Goal: Information Seeking & Learning: Learn about a topic

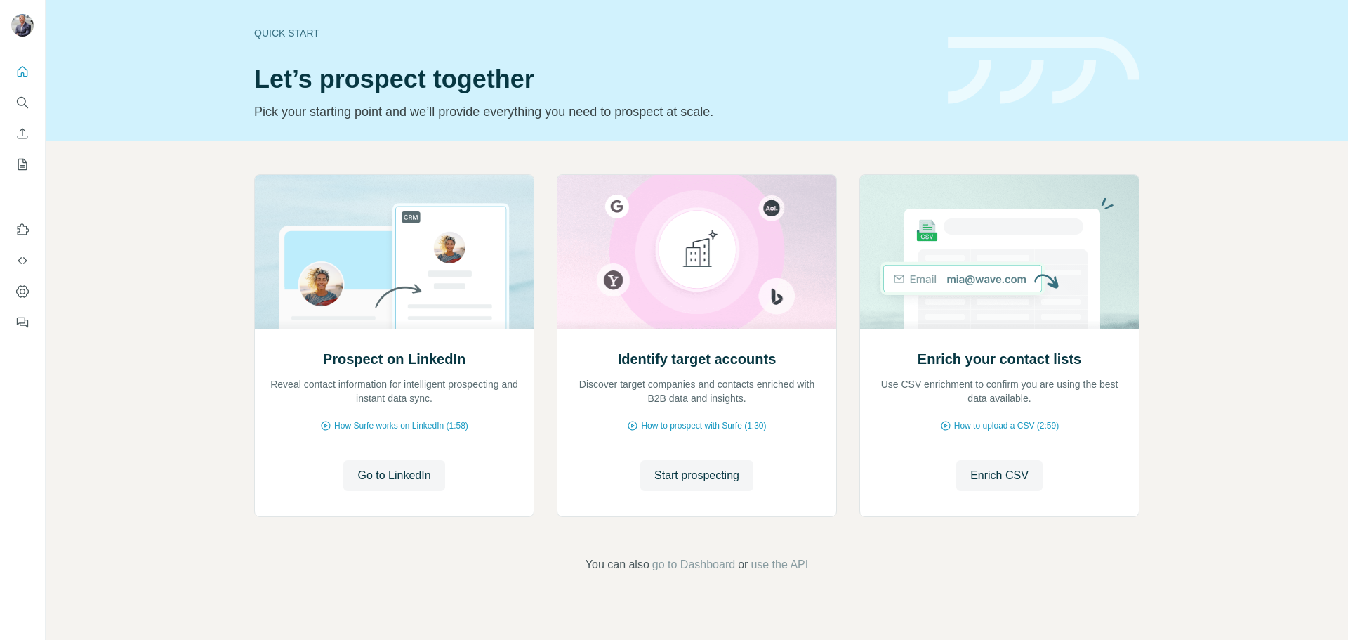
click at [7, 102] on div at bounding box center [22, 193] width 45 height 284
click at [22, 100] on icon "Search" at bounding box center [22, 103] width 14 height 14
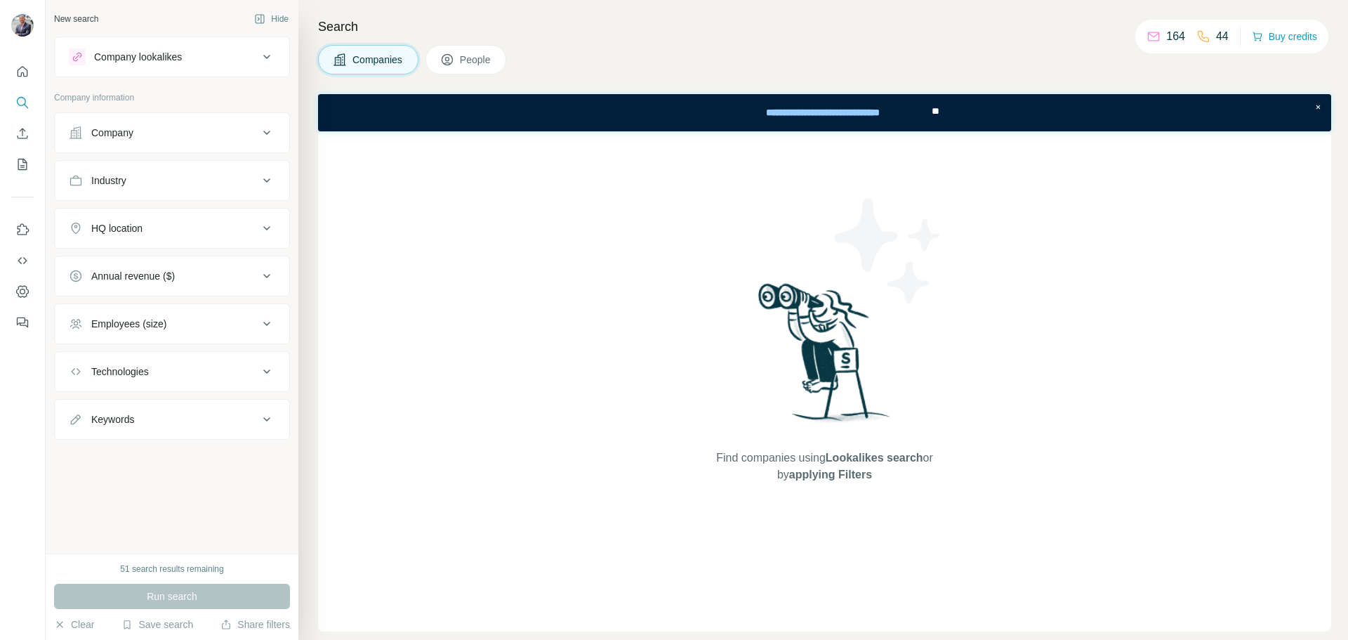
click at [482, 60] on span "People" at bounding box center [476, 60] width 32 height 14
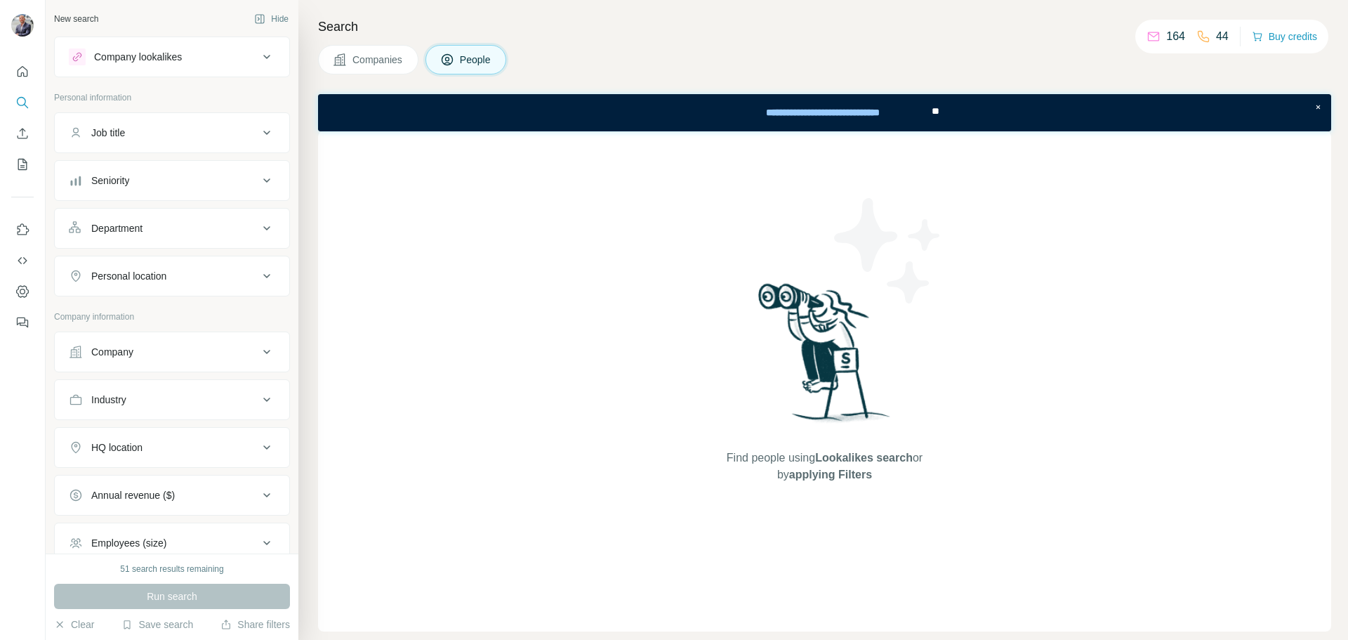
click at [211, 358] on div "Company" at bounding box center [164, 352] width 190 height 14
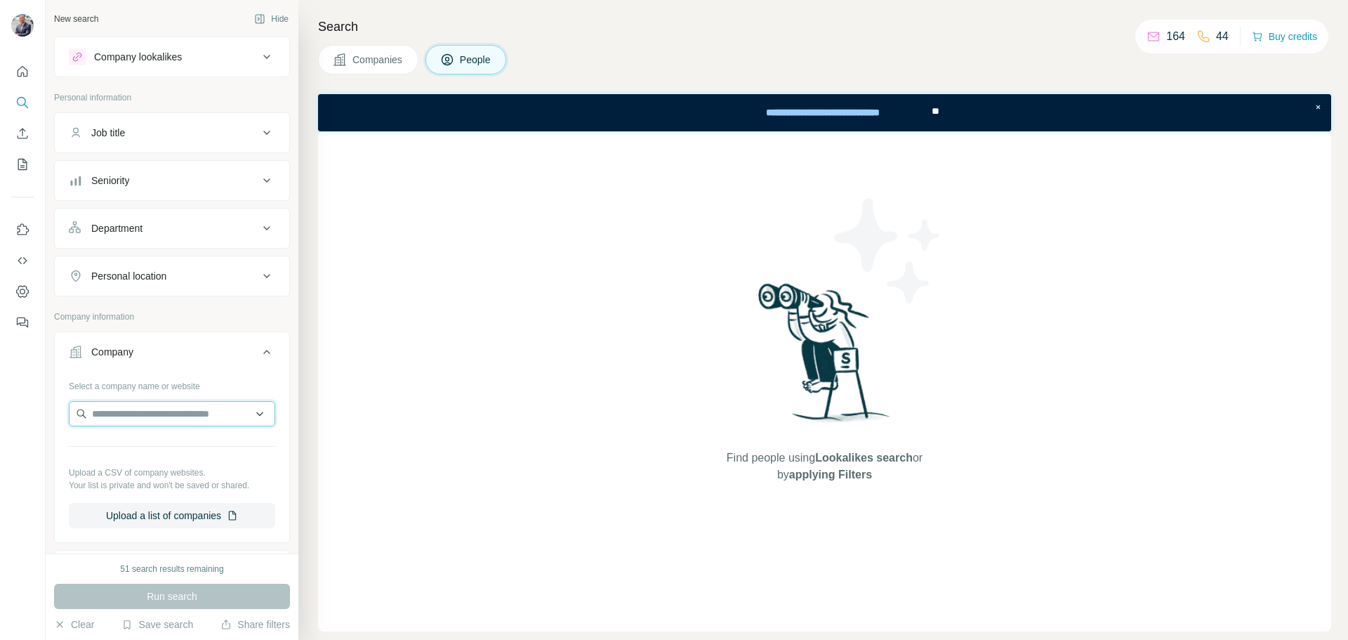
click at [164, 418] on input "text" at bounding box center [172, 413] width 206 height 25
paste input "**********"
type input "**********"
click at [278, 404] on div "Select a company name or website Upload a CSV of company websites. Your list is…" at bounding box center [172, 456] width 235 height 165
click at [211, 413] on input "text" at bounding box center [172, 413] width 206 height 25
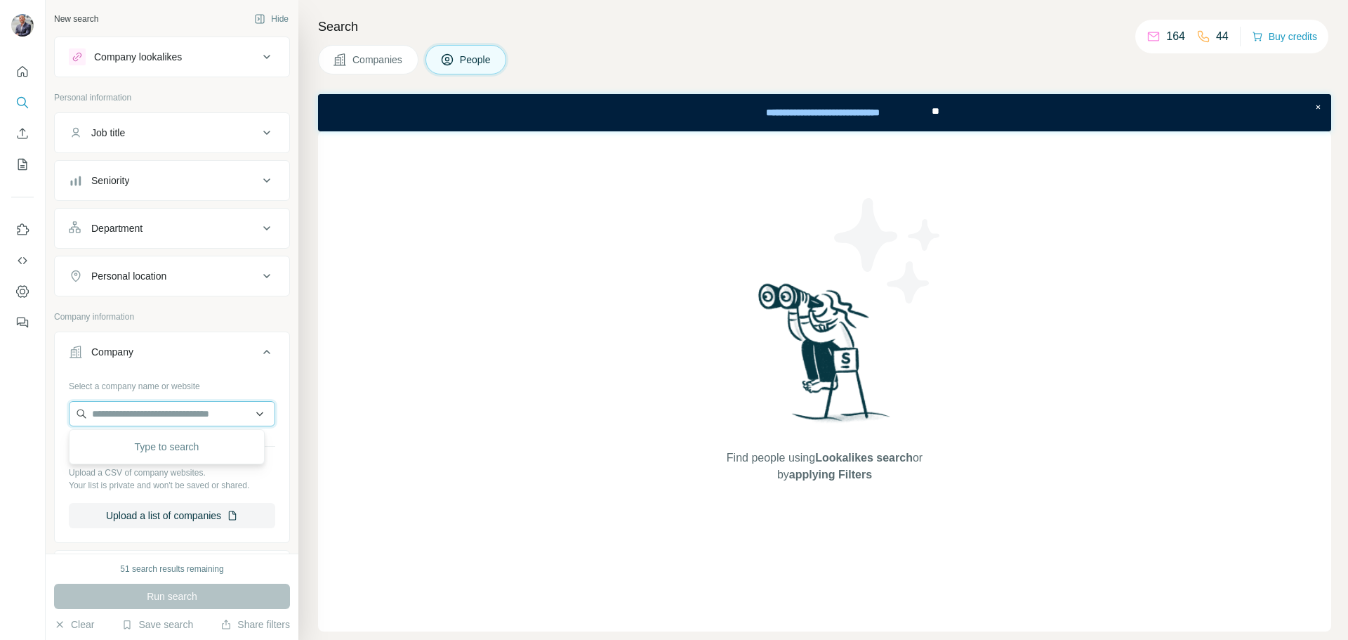
paste input "**********"
type input "**********"
click at [211, 413] on input "**********" at bounding box center [172, 413] width 206 height 25
click at [228, 388] on div "Select a company name or website" at bounding box center [172, 383] width 206 height 18
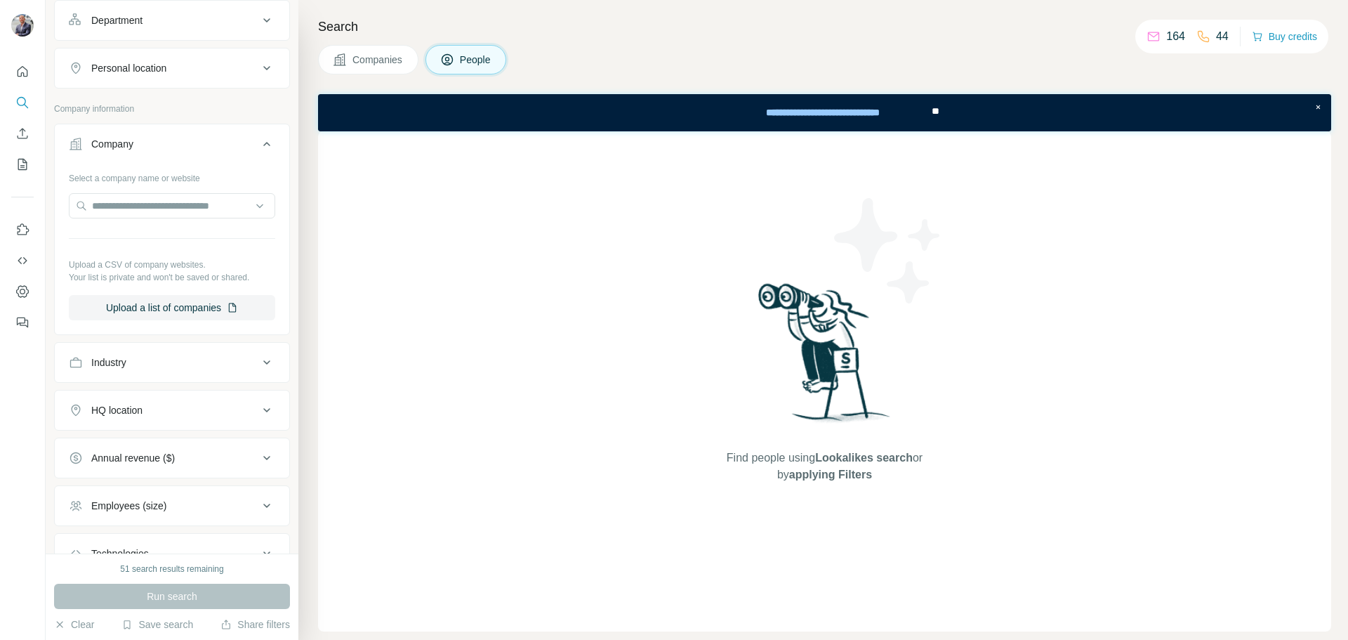
scroll to position [211, 0]
click at [166, 193] on input "text" at bounding box center [172, 202] width 206 height 25
drag, startPoint x: 171, startPoint y: 211, endPoint x: 113, endPoint y: 216, distance: 57.7
click at [113, 216] on div "**********" at bounding box center [172, 204] width 206 height 28
type input "***"
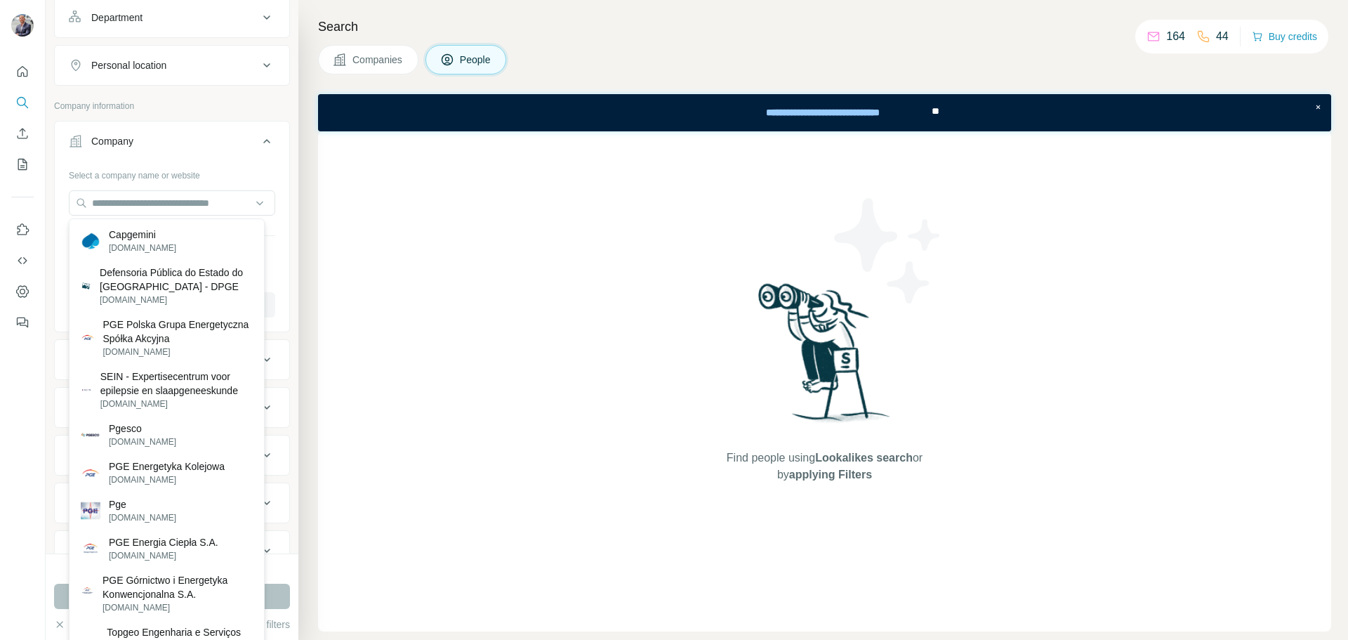
click at [355, 62] on span "Companies" at bounding box center [378, 60] width 51 height 14
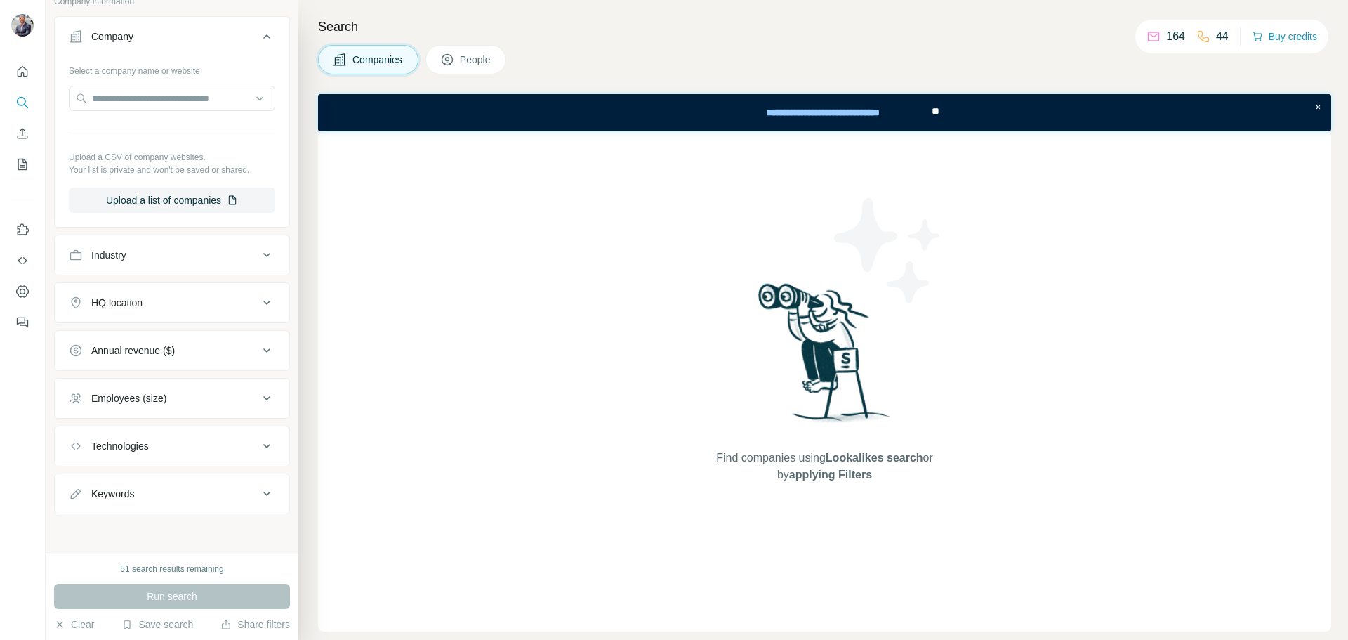
scroll to position [96, 0]
click at [168, 101] on input "text" at bounding box center [172, 98] width 206 height 25
type input "*"
type input "**********"
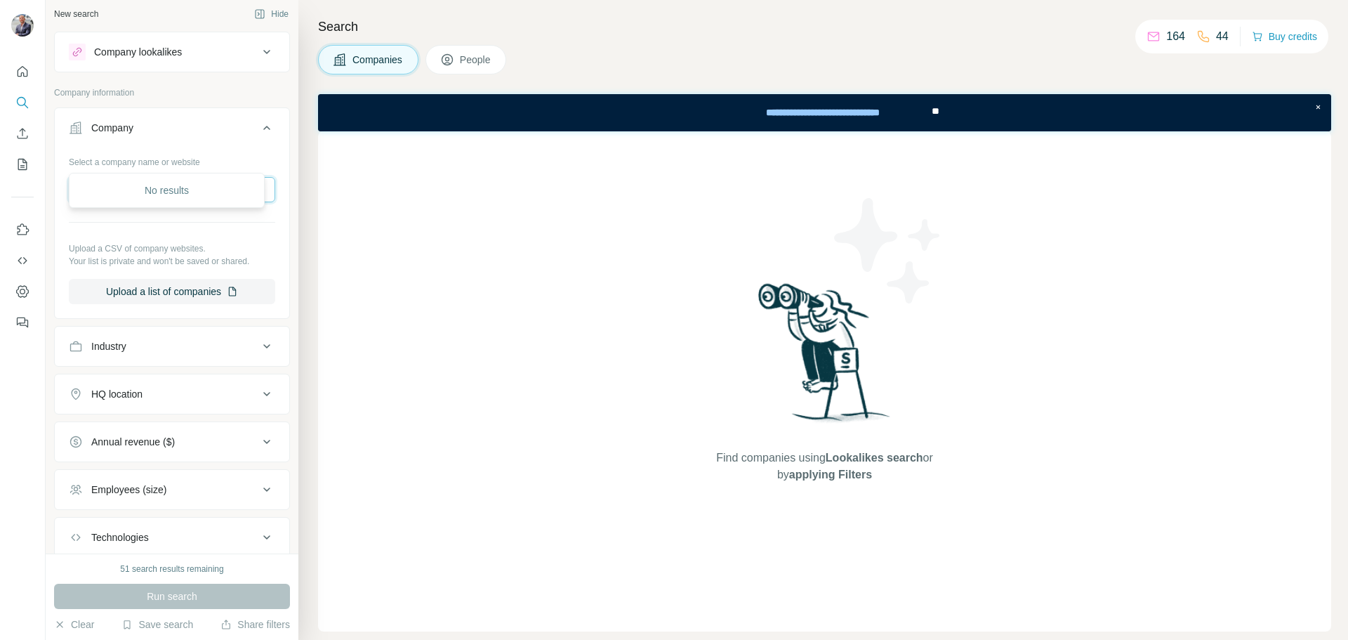
scroll to position [0, 0]
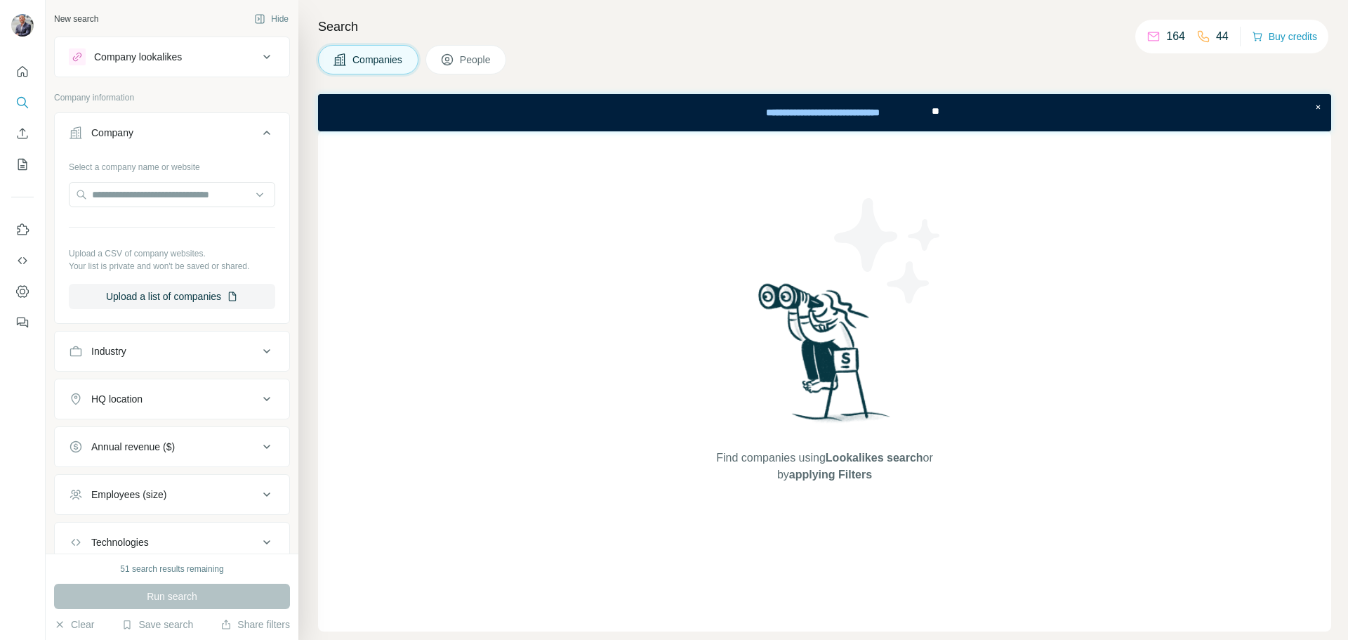
click at [261, 53] on icon at bounding box center [266, 56] width 17 height 17
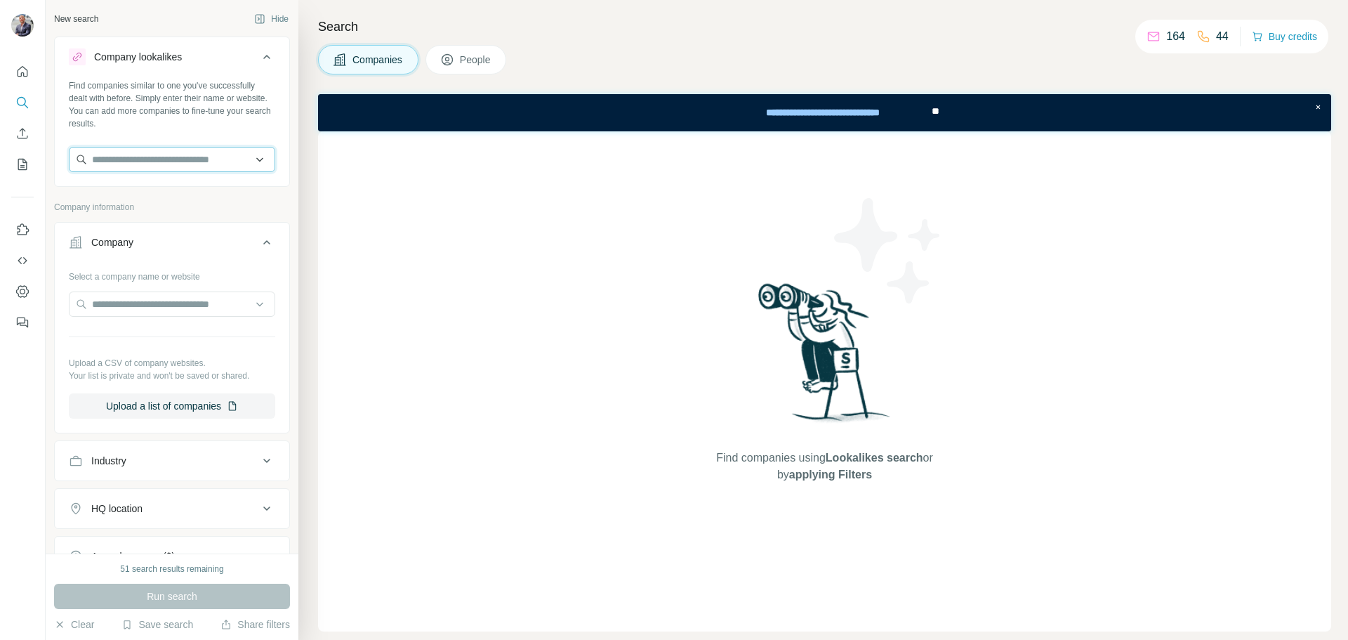
click at [227, 160] on input "text" at bounding box center [172, 159] width 206 height 25
type input "**********"
click at [211, 129] on div "Find companies similar to one you've successfully dealt with before. Simply ent…" at bounding box center [172, 104] width 206 height 51
click at [180, 166] on input "text" at bounding box center [172, 159] width 206 height 25
type input "******"
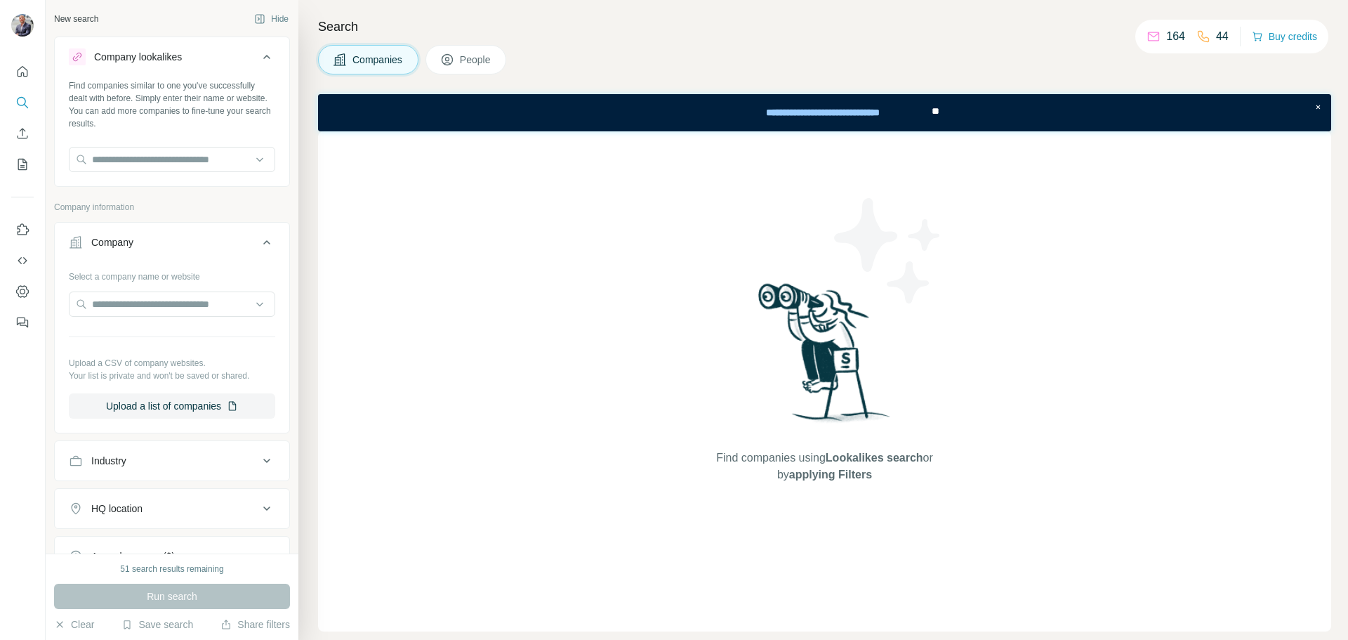
click at [235, 107] on div "Find companies similar to one you've successfully dealt with before. Simply ent…" at bounding box center [172, 104] width 206 height 51
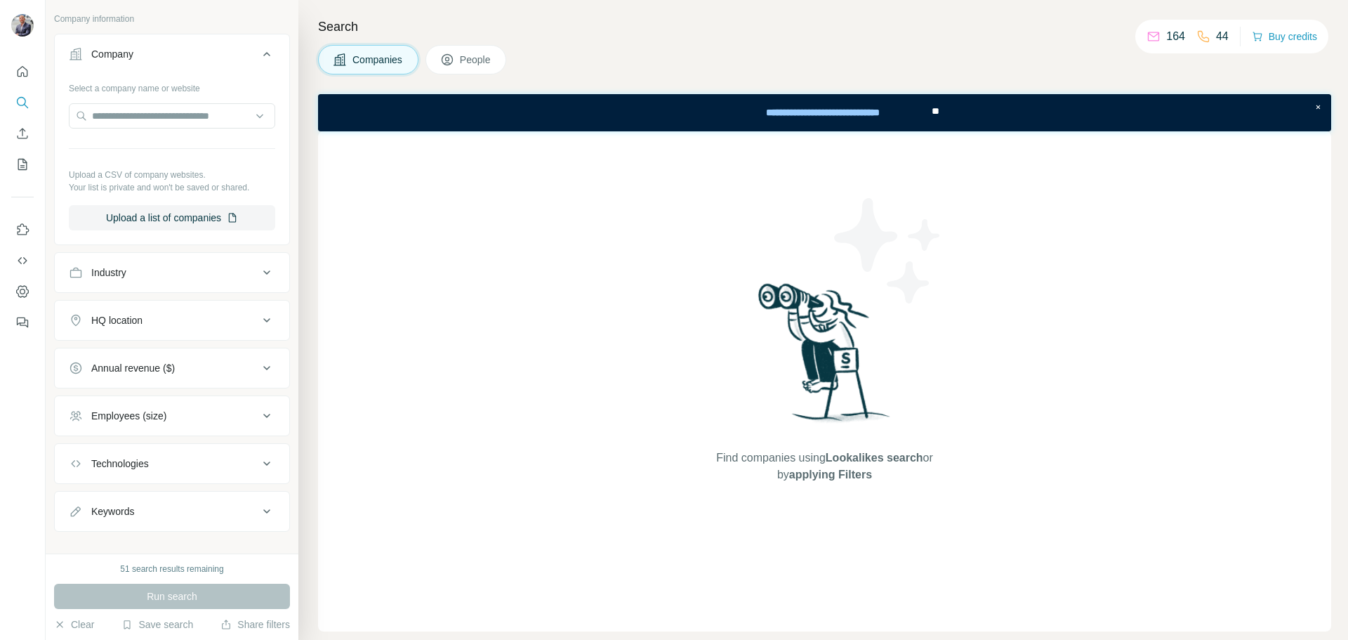
scroll to position [206, 0]
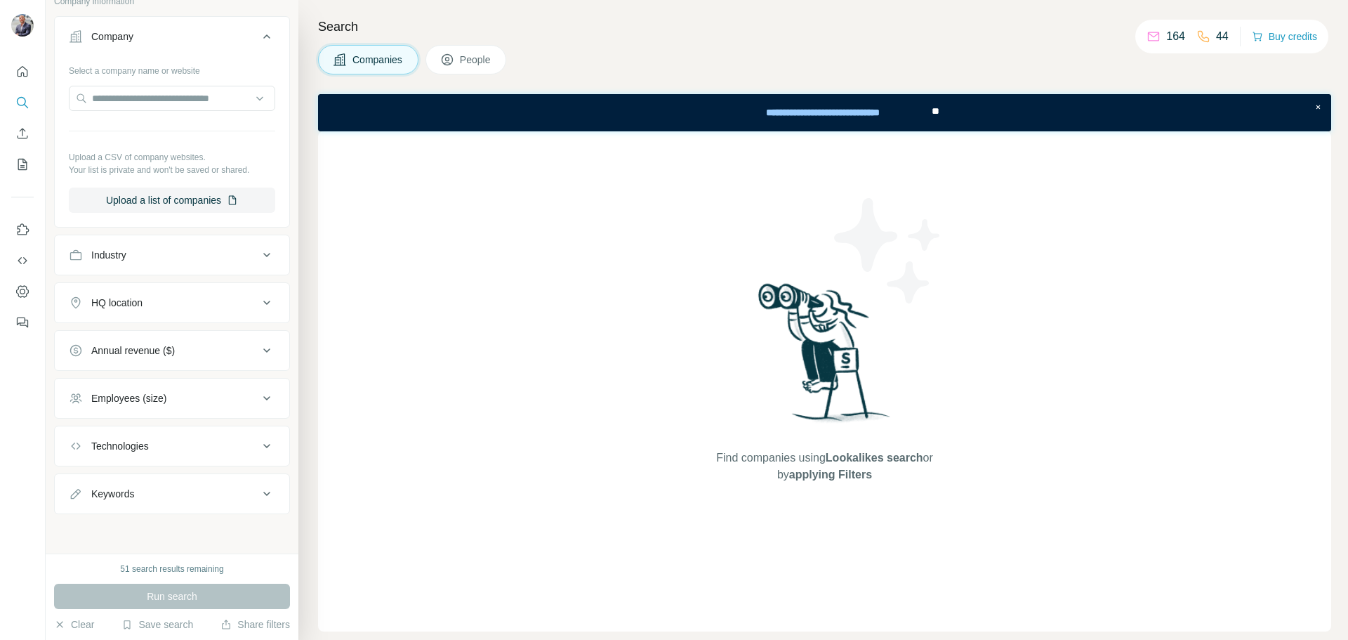
click at [244, 452] on button "Technologies" at bounding box center [172, 446] width 235 height 34
click at [208, 480] on input "text" at bounding box center [172, 480] width 206 height 25
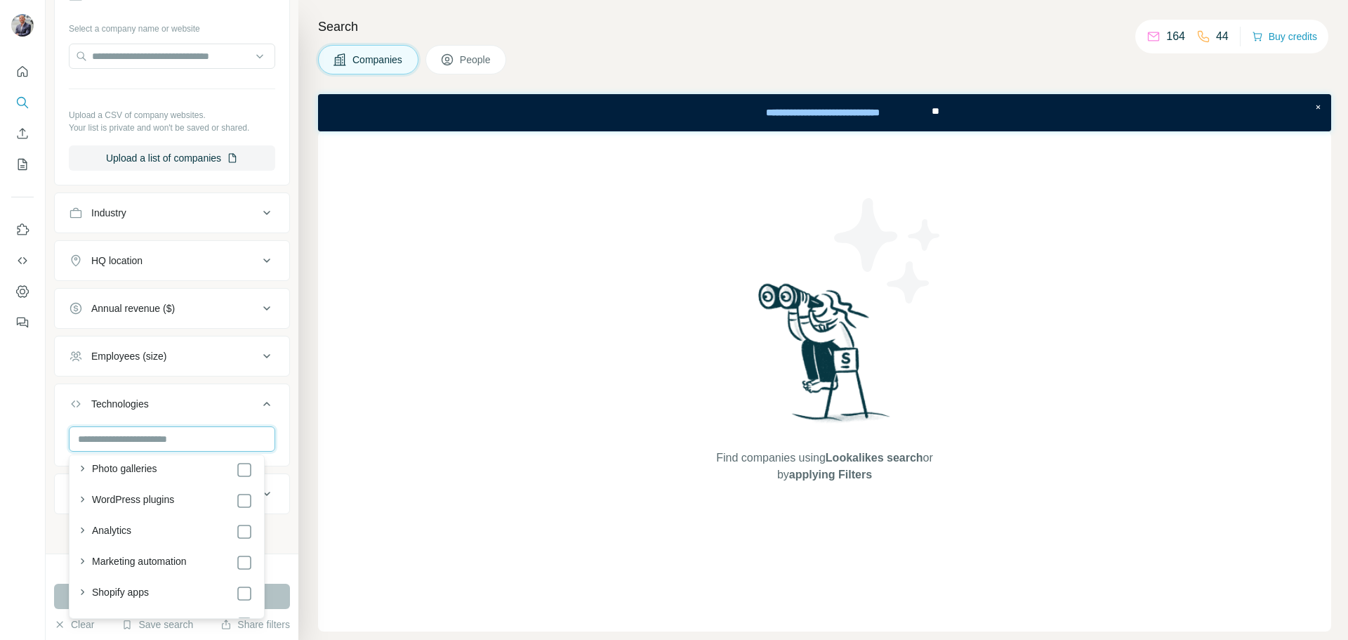
scroll to position [10, 0]
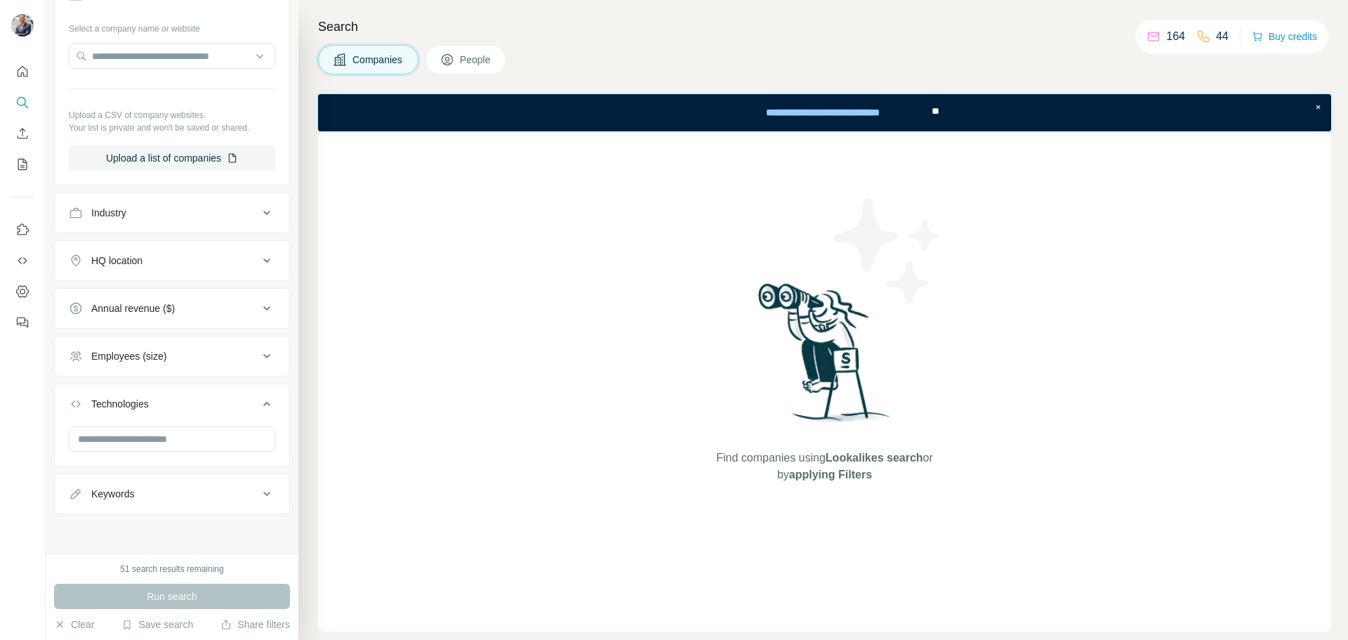
click at [163, 406] on div "Technologies" at bounding box center [164, 404] width 190 height 14
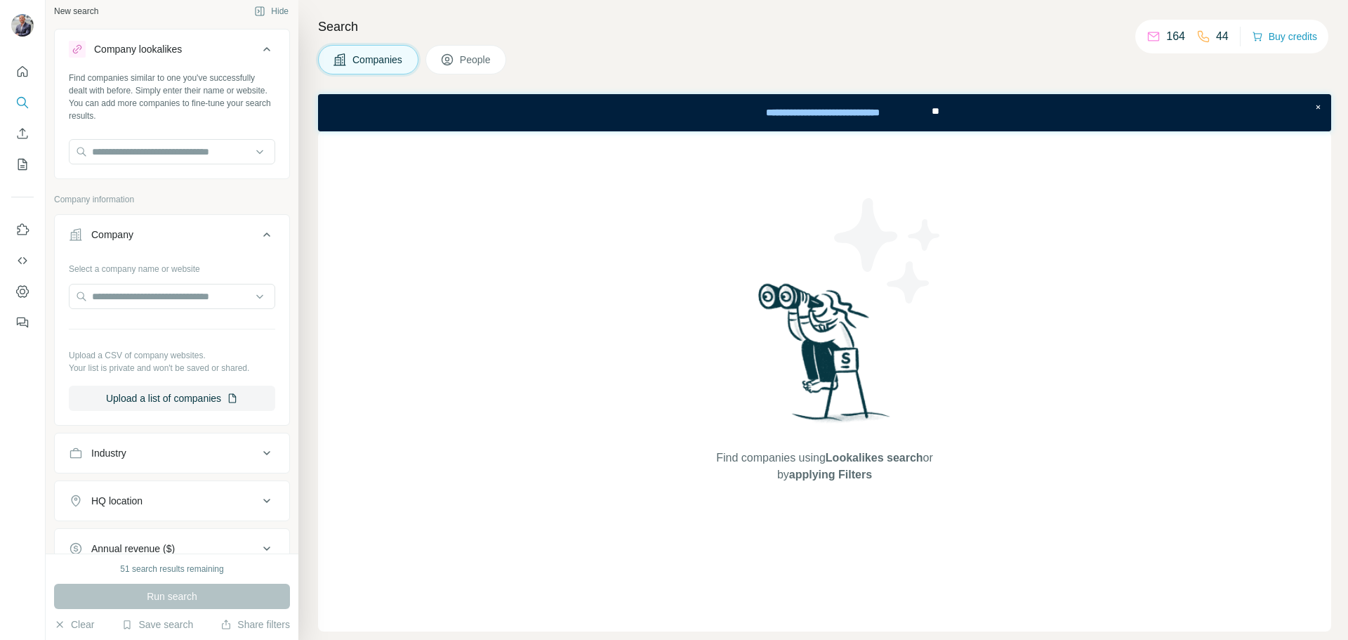
scroll to position [0, 0]
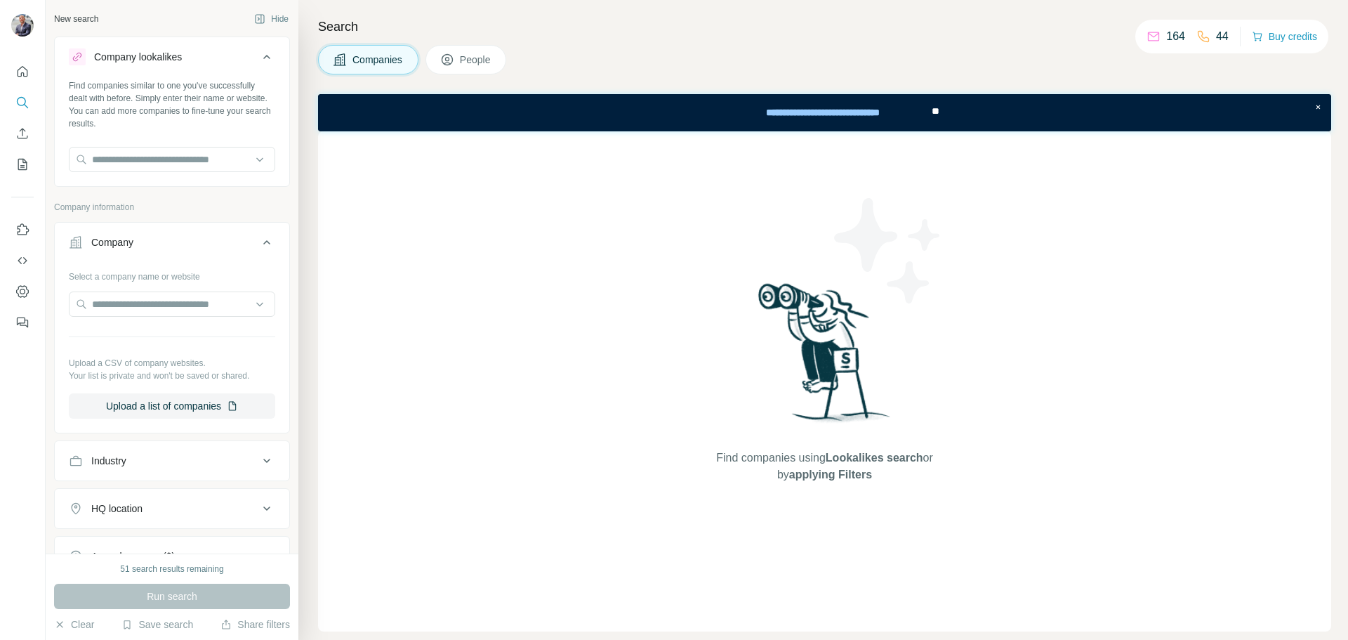
click at [466, 60] on span "People" at bounding box center [476, 60] width 32 height 14
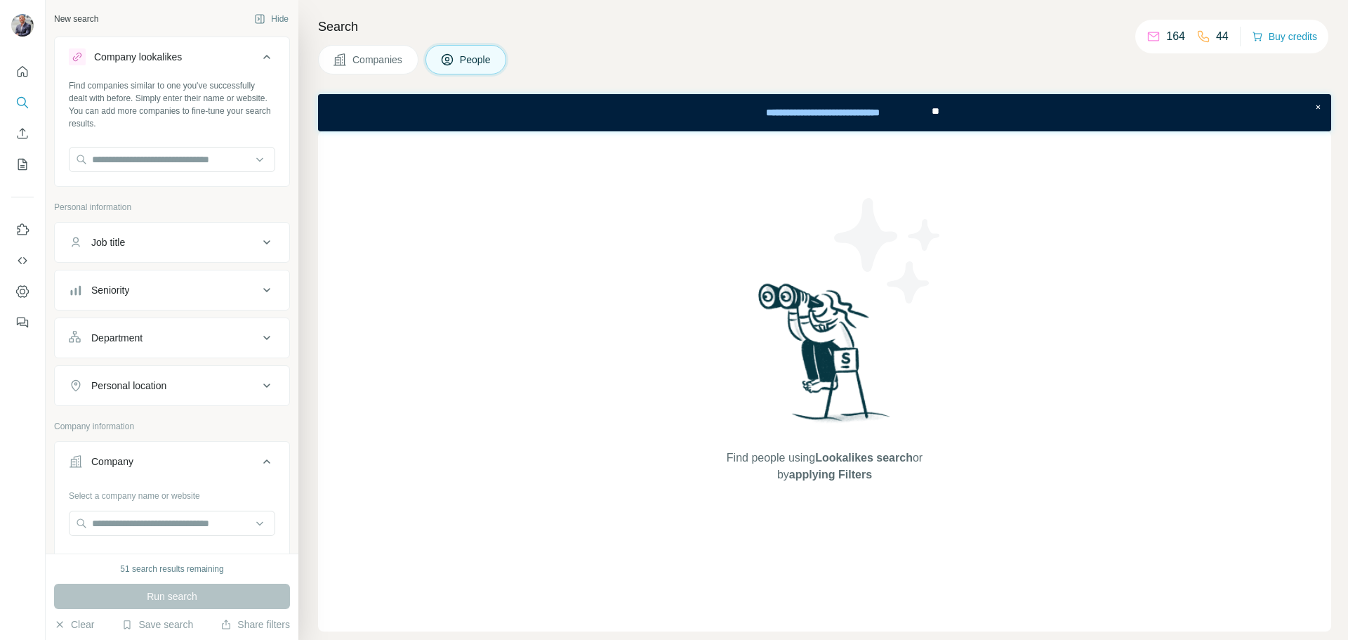
click at [159, 240] on div "Job title" at bounding box center [164, 242] width 190 height 14
click at [154, 278] on input "text" at bounding box center [158, 277] width 178 height 25
type input "**********"
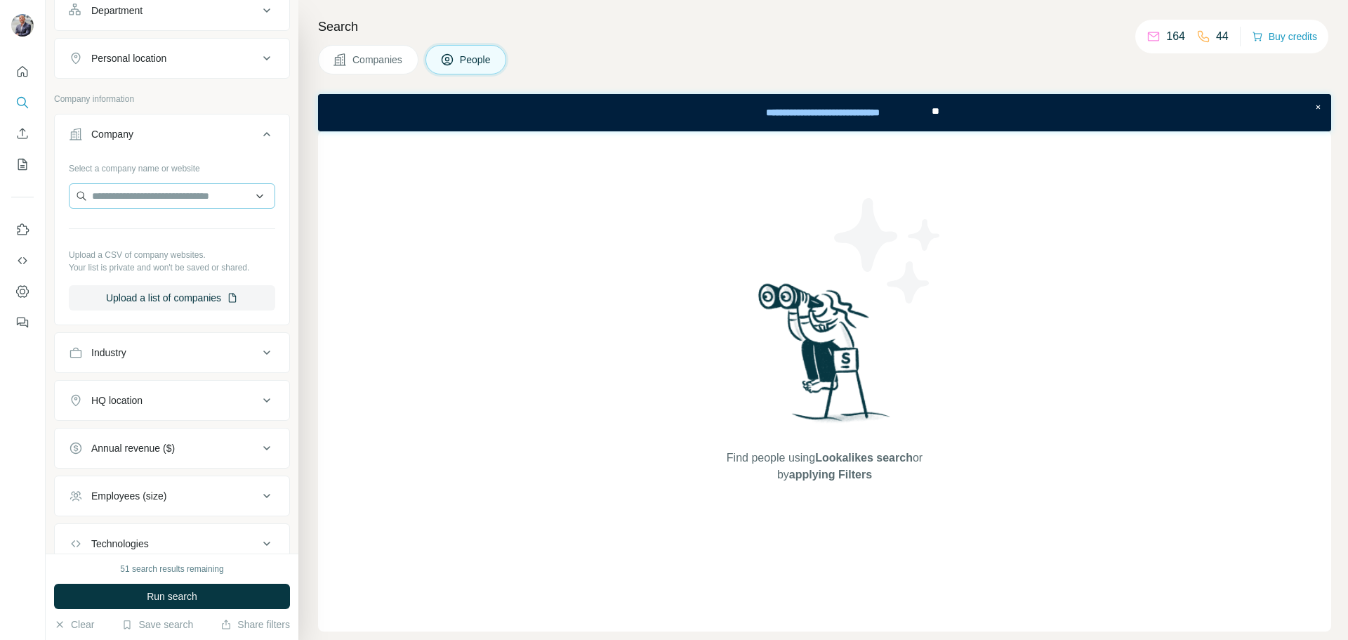
scroll to position [421, 0]
click at [180, 199] on input "text" at bounding box center [172, 194] width 206 height 25
type input "*"
paste input "**********"
type input "**********"
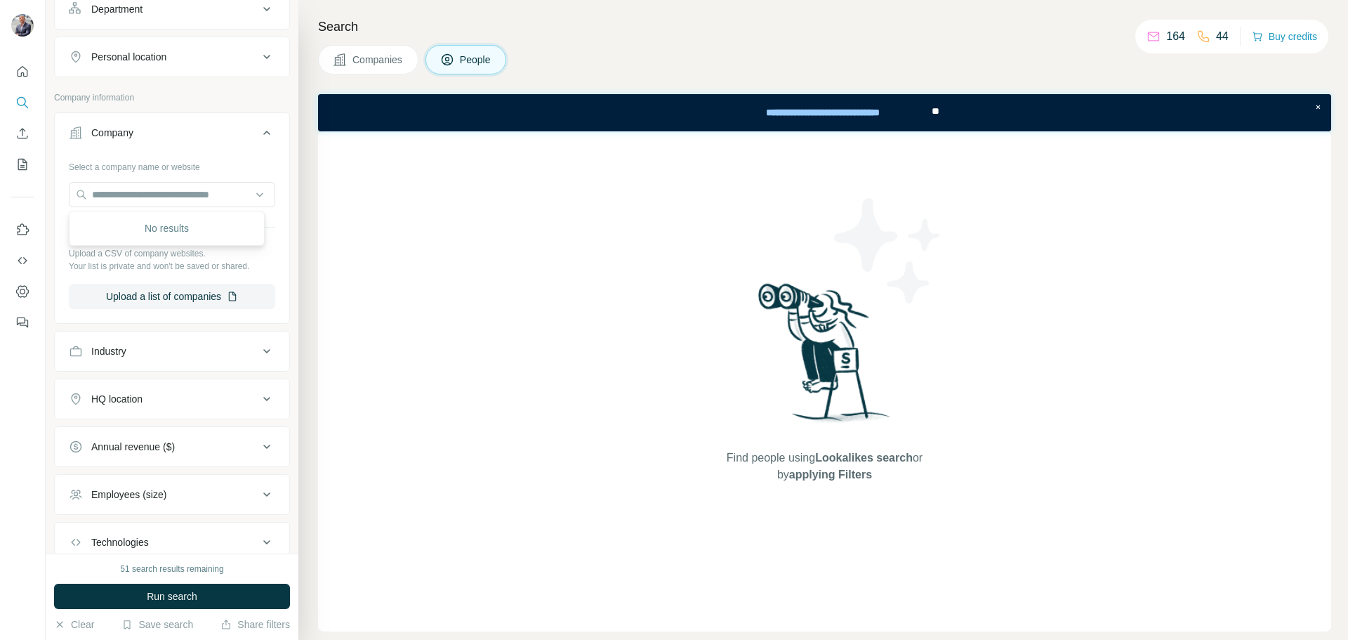
click at [263, 267] on p "Your list is private and won't be saved or shared." at bounding box center [172, 266] width 206 height 13
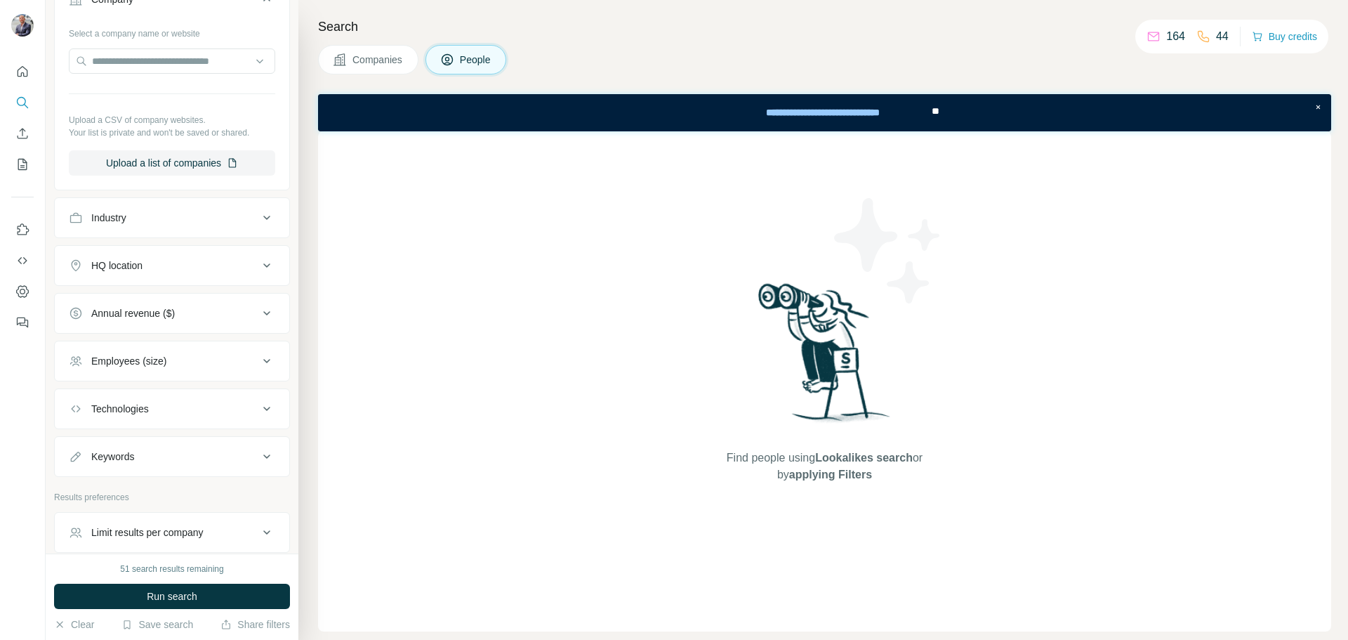
scroll to position [619, 0]
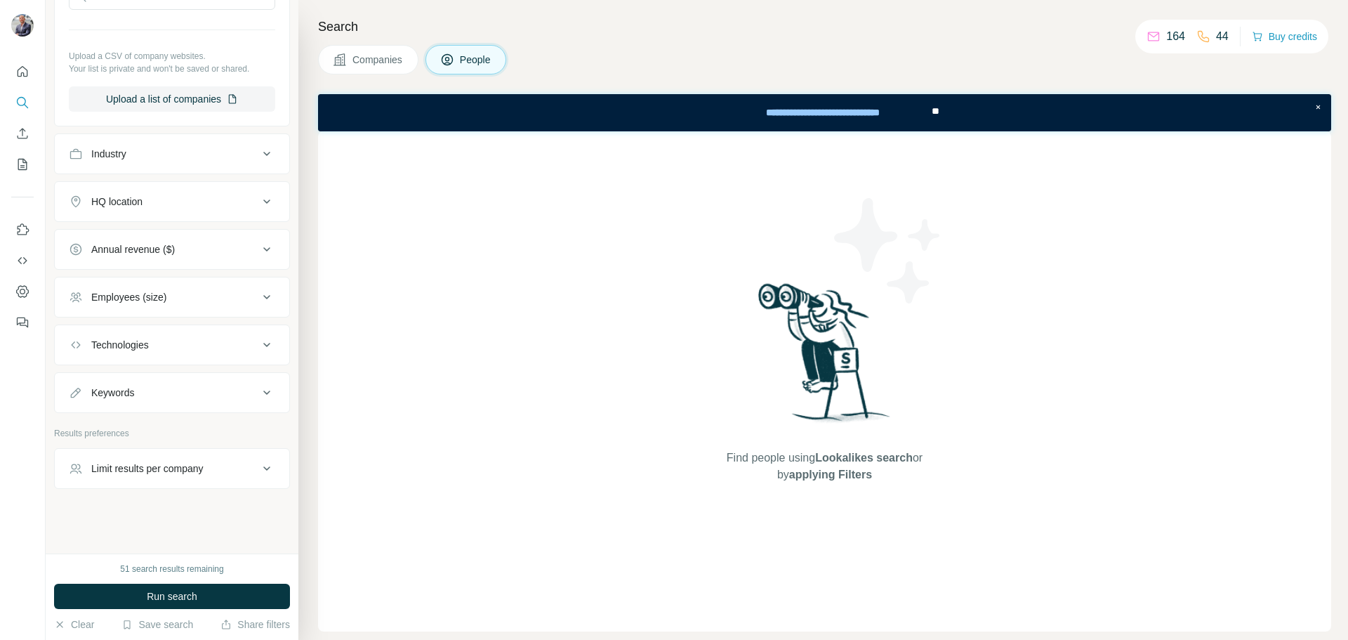
click at [258, 475] on icon at bounding box center [266, 468] width 17 height 17
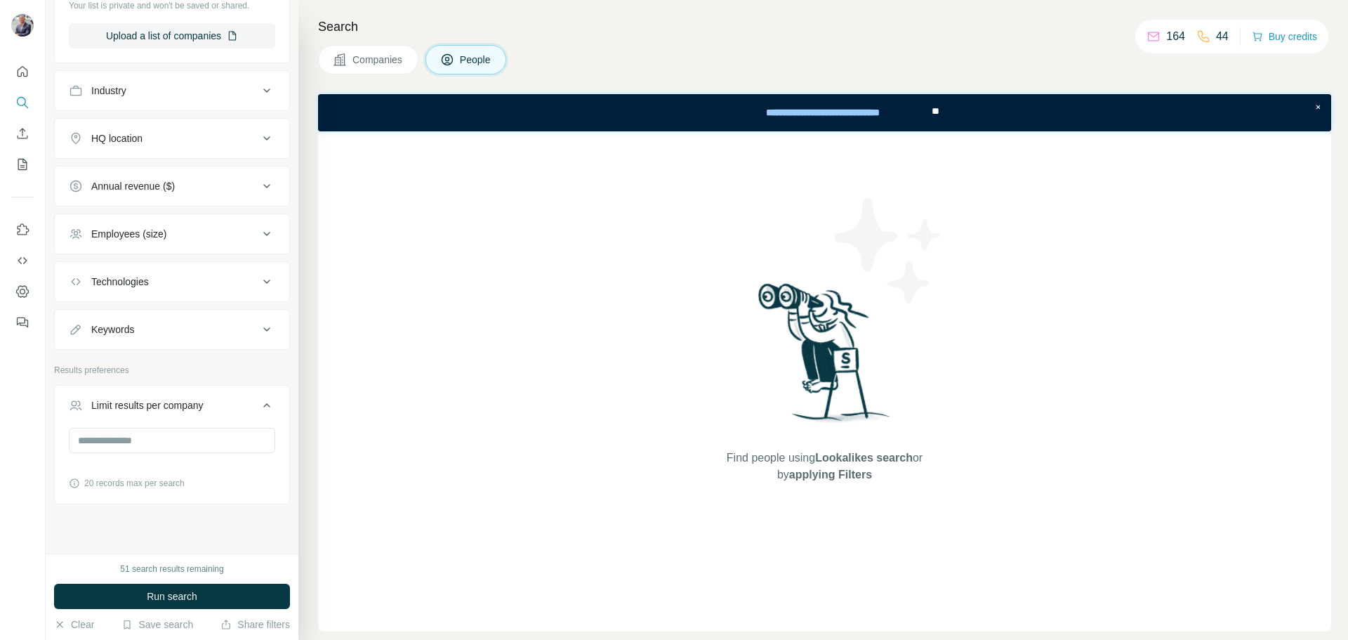
scroll to position [697, 0]
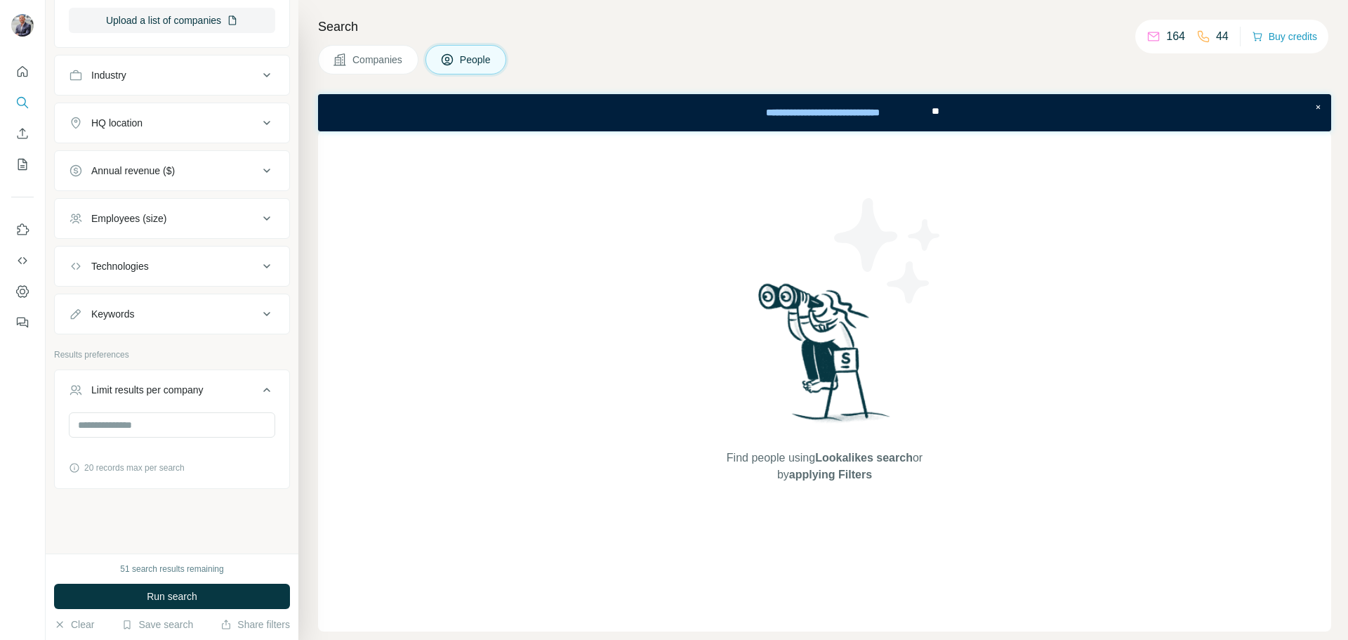
click at [258, 387] on icon at bounding box center [266, 389] width 17 height 17
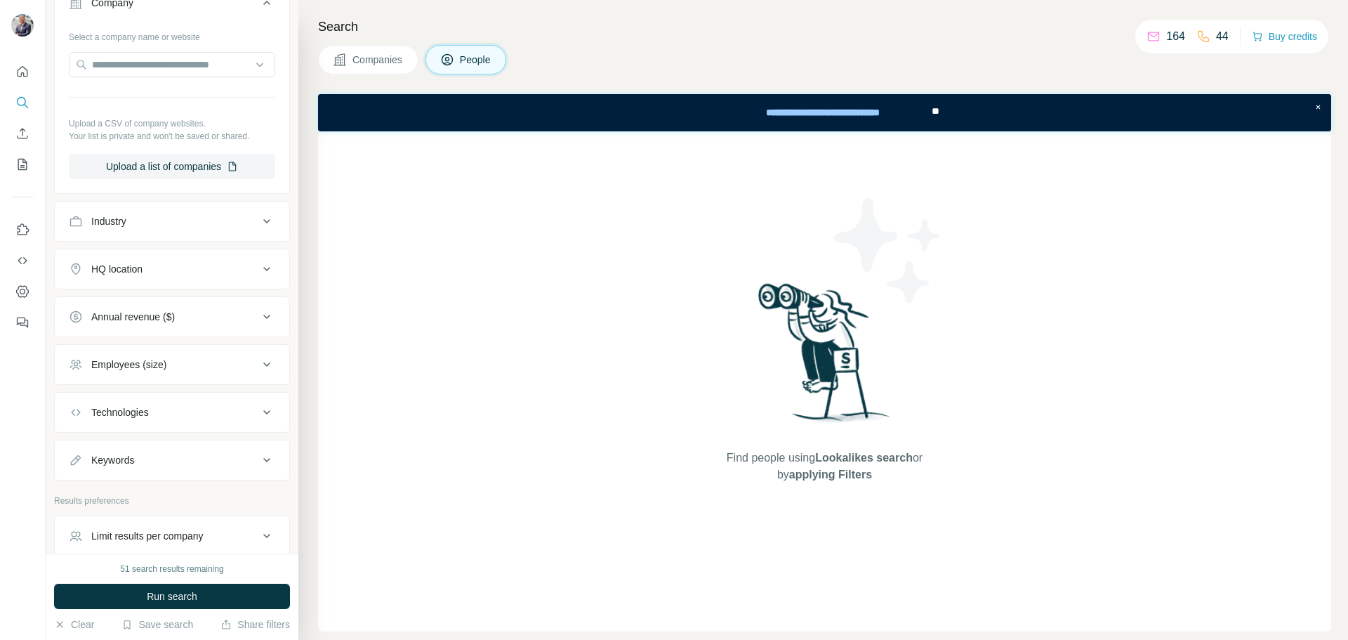
scroll to position [550, 0]
click at [153, 74] on input "text" at bounding box center [172, 65] width 206 height 25
paste input "**********"
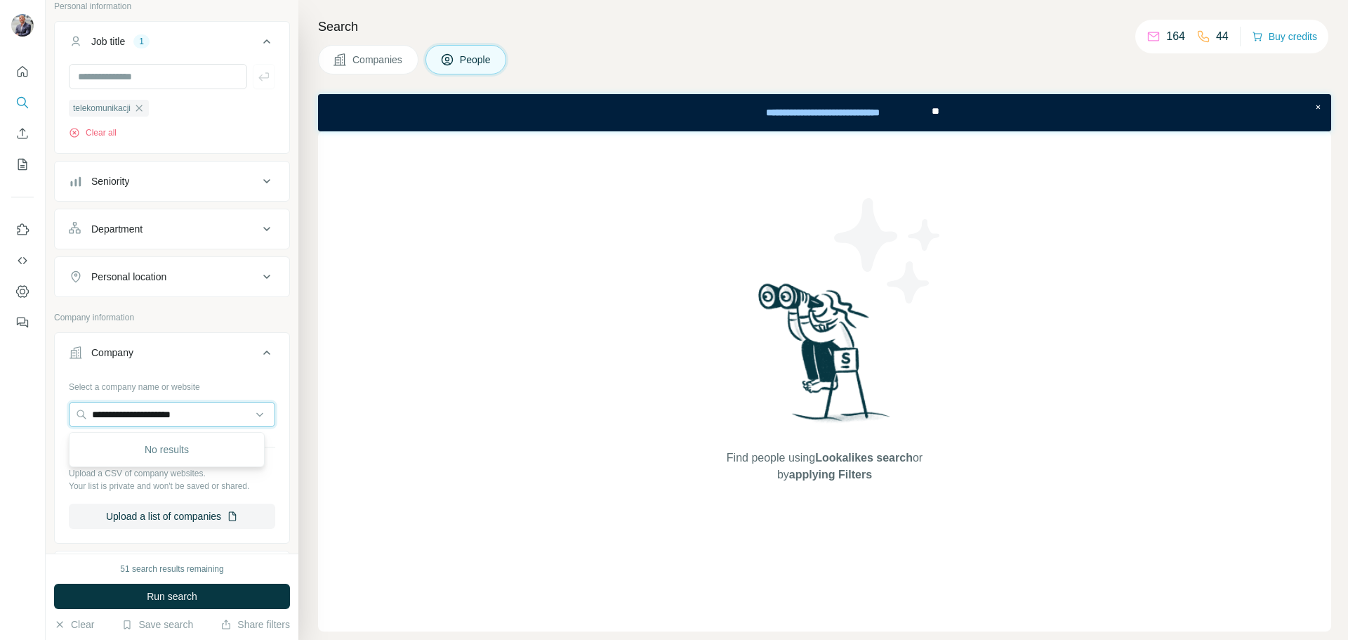
scroll to position [199, 0]
type input "**********"
click at [22, 296] on icon "Dashboard" at bounding box center [22, 291] width 14 height 14
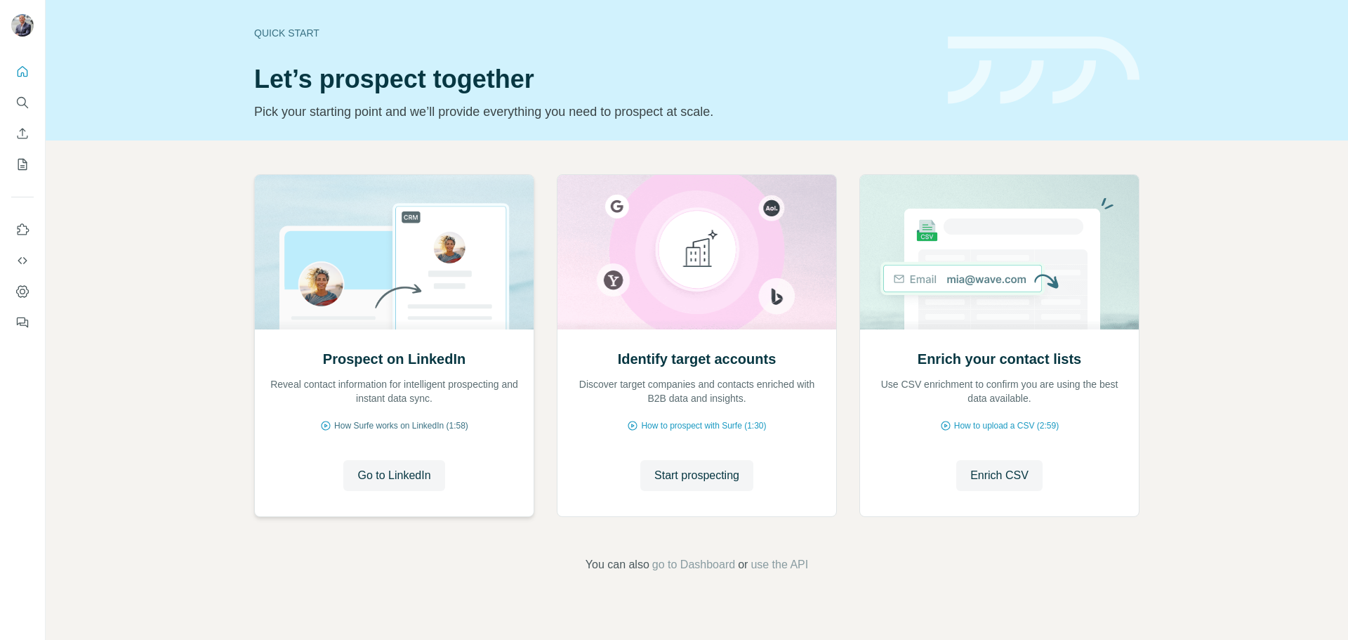
click at [386, 428] on span "How Surfe works on LinkedIn (1:58)" at bounding box center [401, 425] width 134 height 13
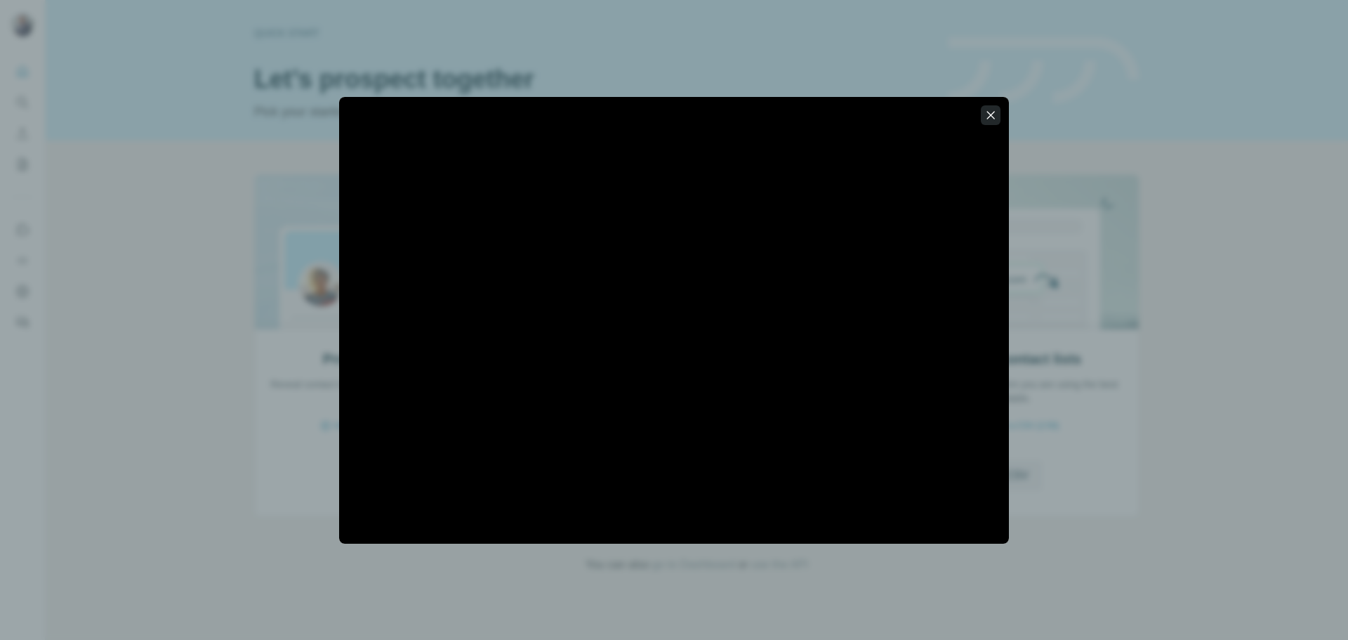
click at [994, 116] on icon "button" at bounding box center [991, 115] width 14 height 14
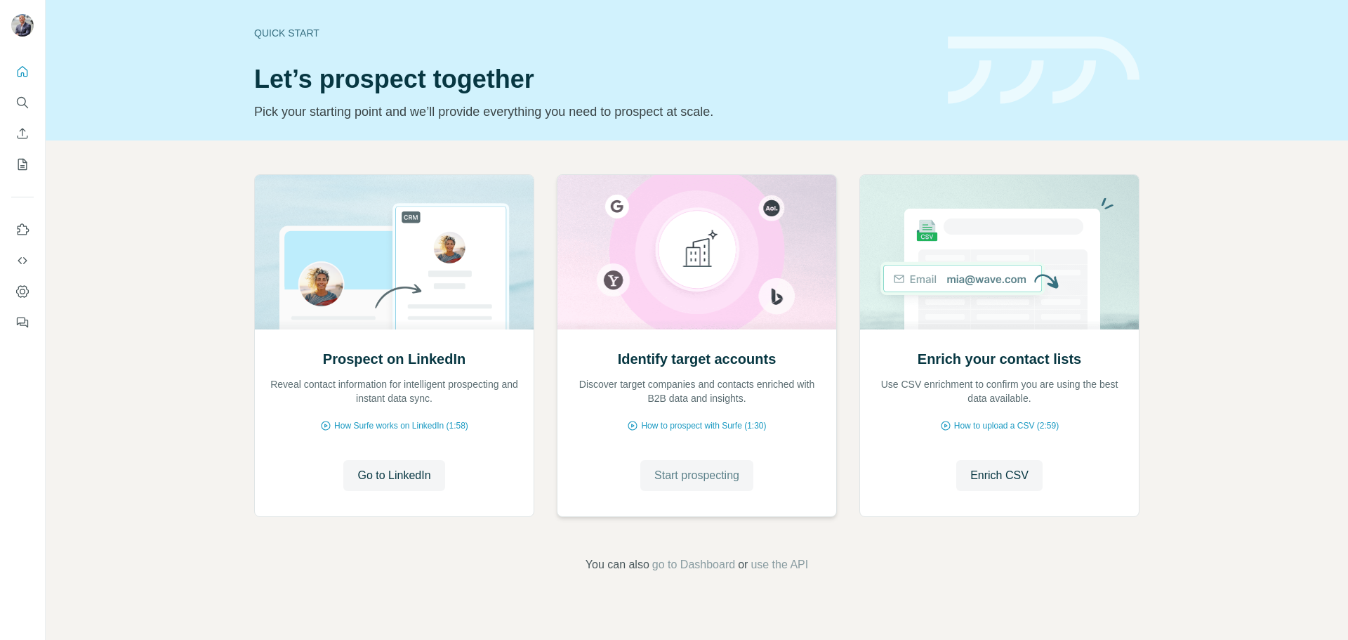
click at [690, 474] on span "Start prospecting" at bounding box center [696, 475] width 85 height 17
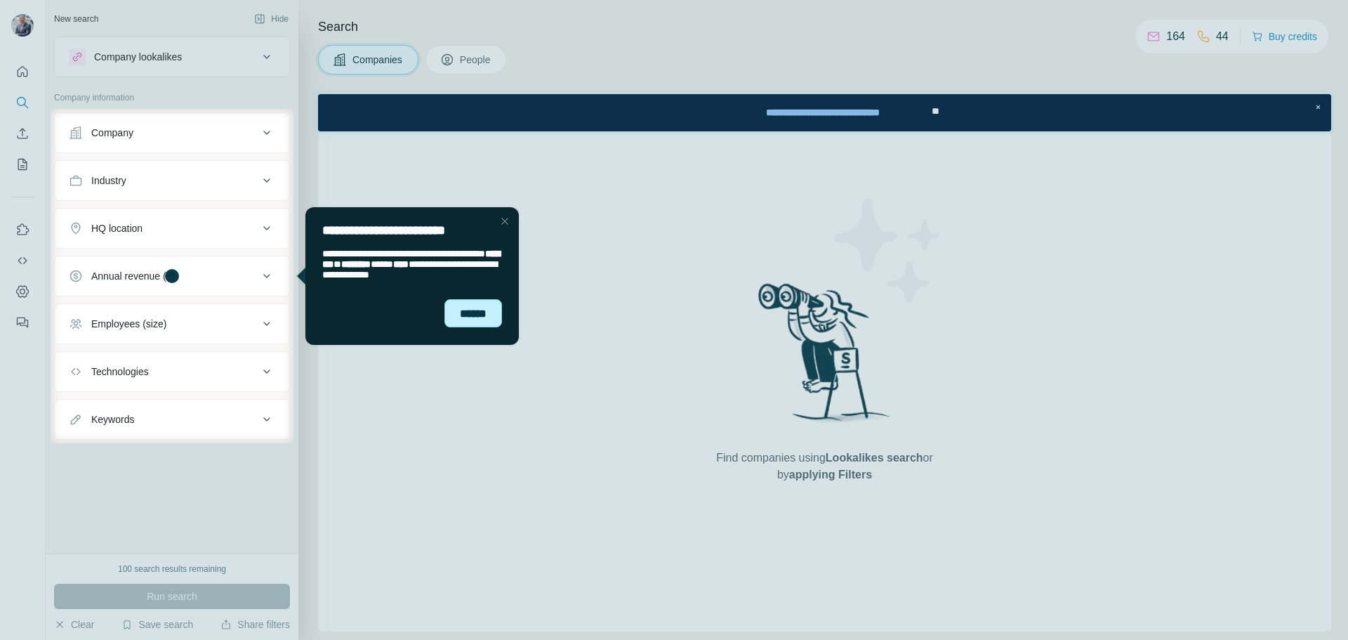
click at [484, 319] on div "******" at bounding box center [474, 313] width 58 height 28
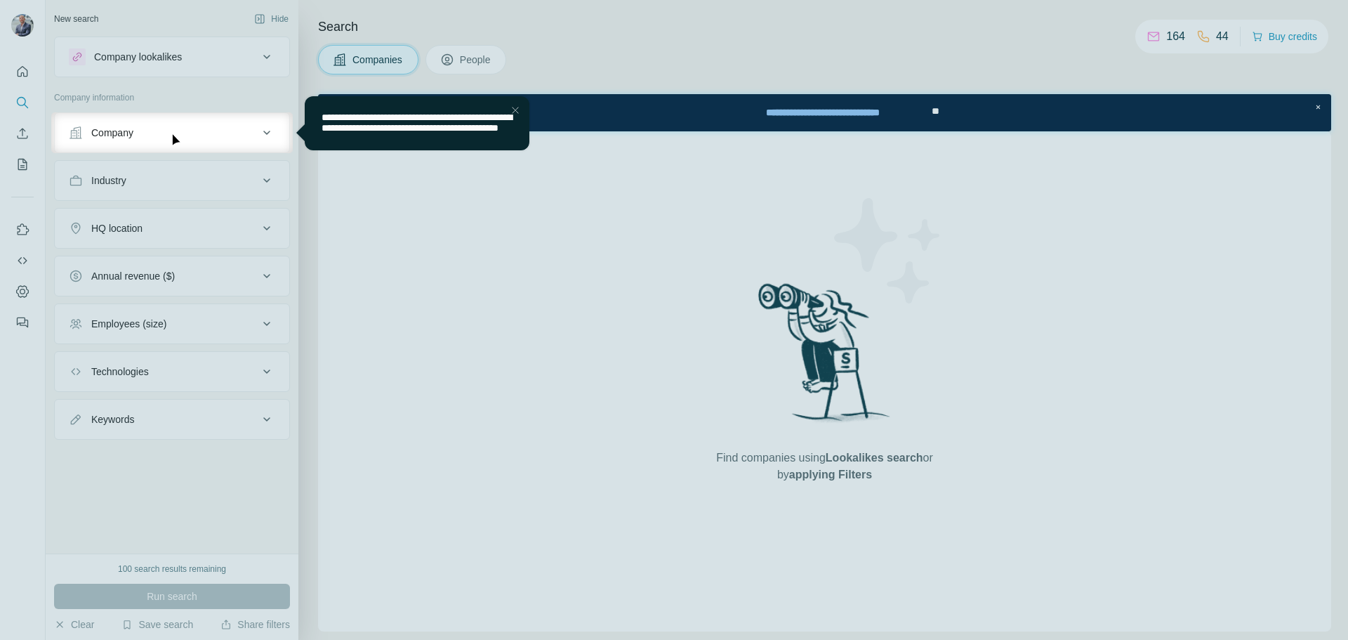
click at [513, 112] on div "Close Step" at bounding box center [515, 110] width 17 height 17
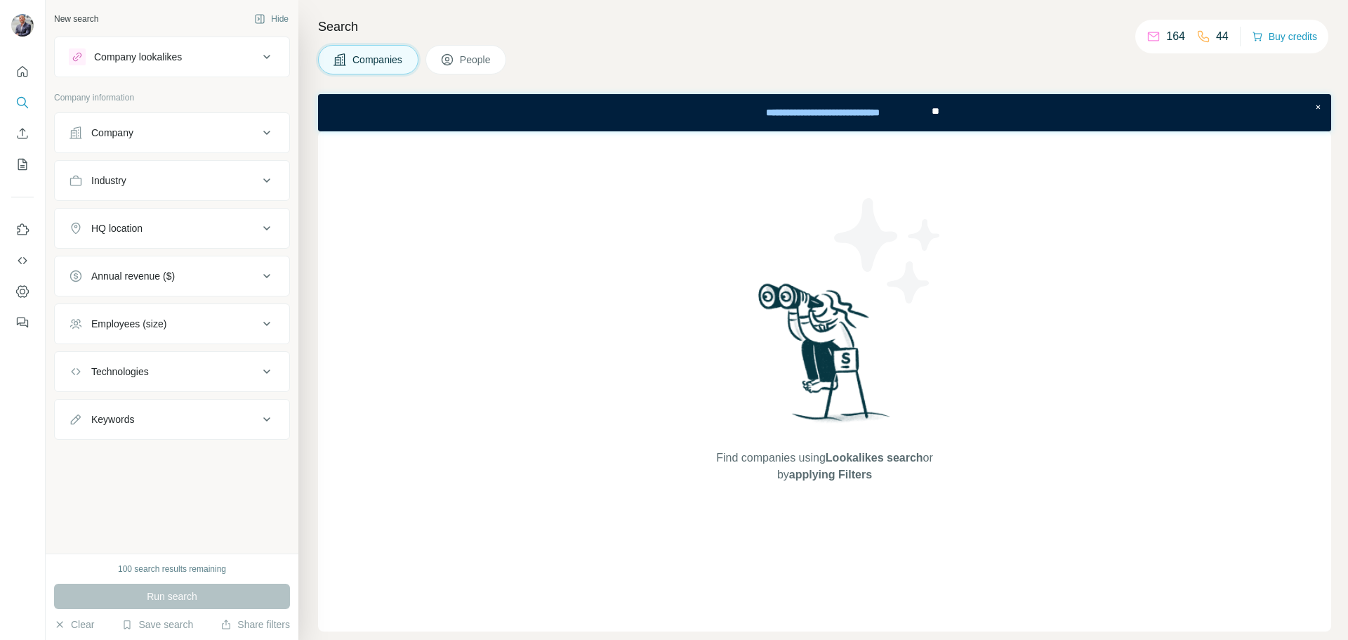
click at [268, 135] on icon at bounding box center [266, 132] width 17 height 17
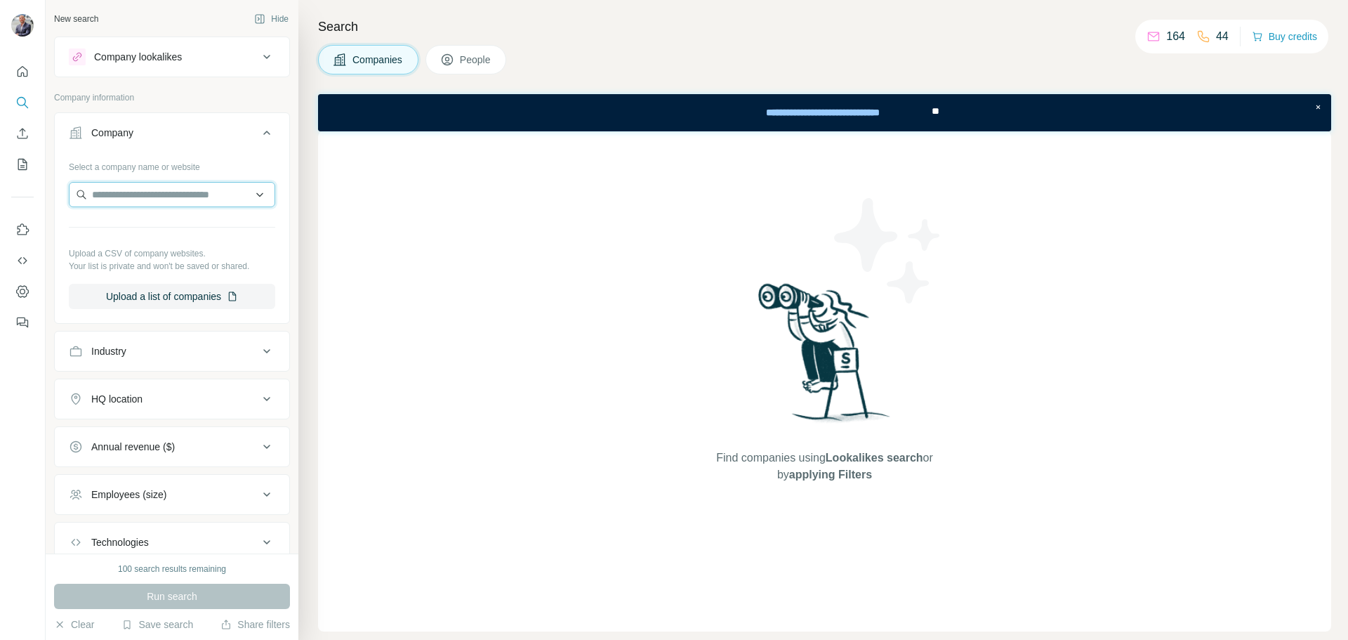
click at [213, 191] on input "text" at bounding box center [172, 194] width 206 height 25
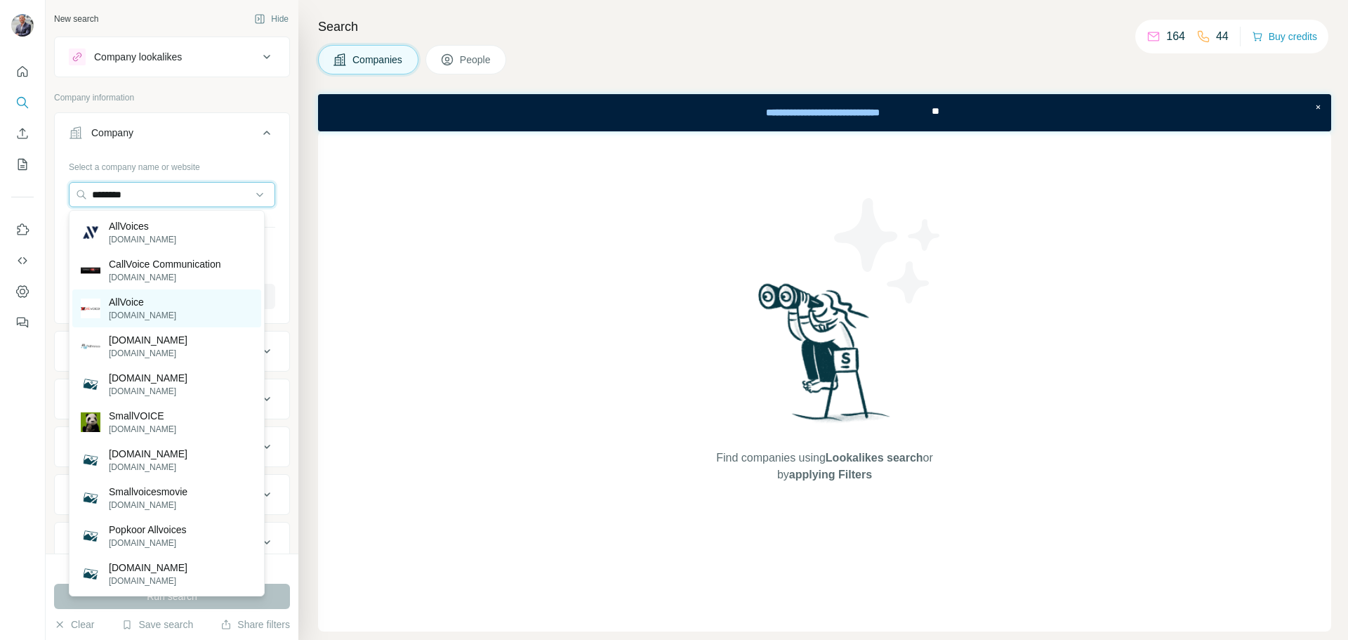
type input "********"
click at [138, 304] on p "AllVoice" at bounding box center [142, 302] width 67 height 14
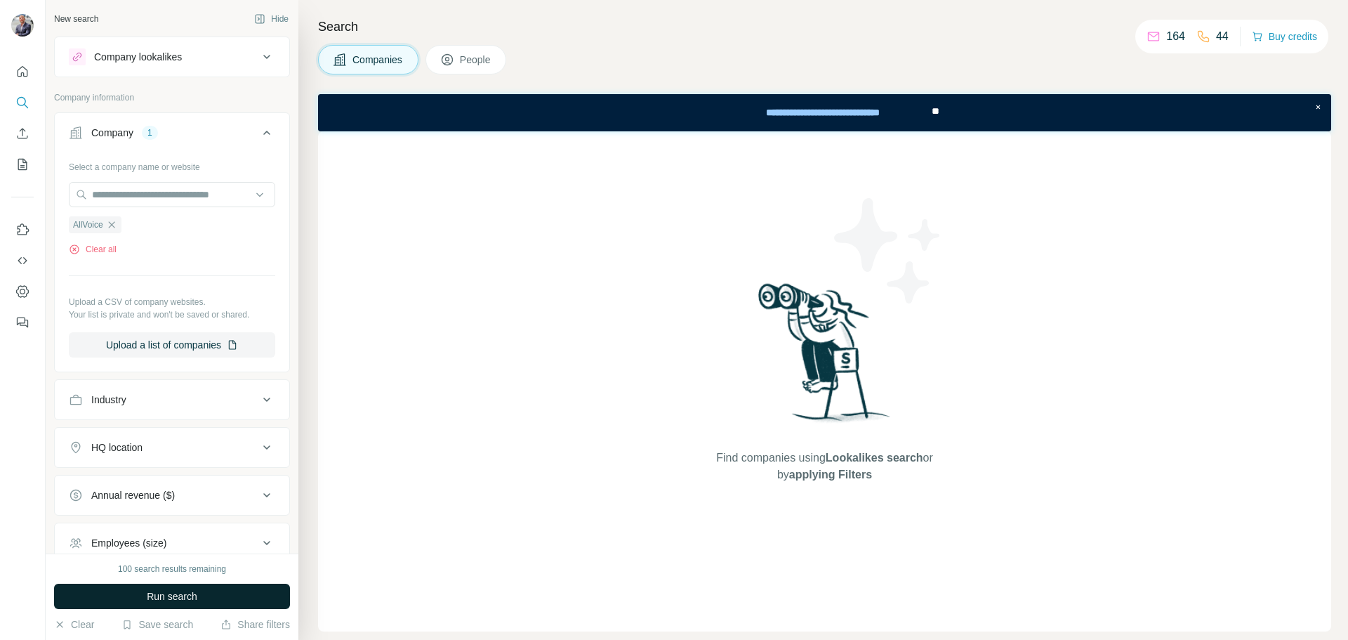
click at [170, 586] on button "Run search" at bounding box center [172, 596] width 236 height 25
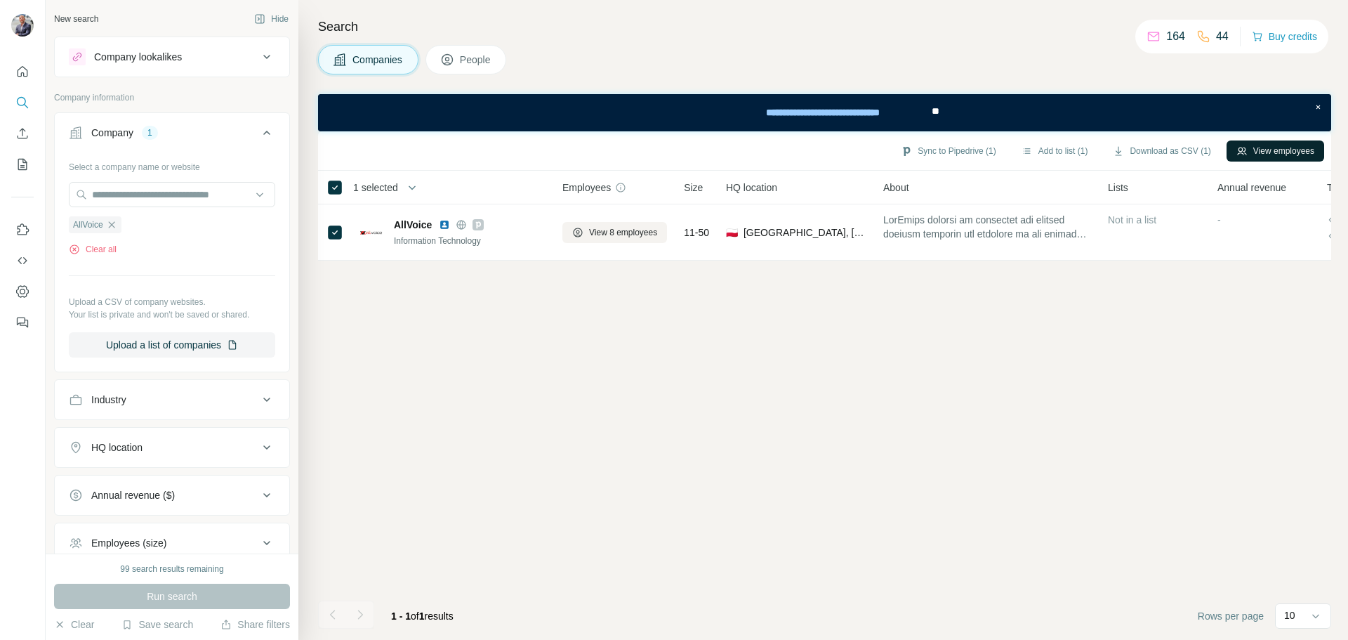
click at [1269, 154] on button "View employees" at bounding box center [1276, 150] width 98 height 21
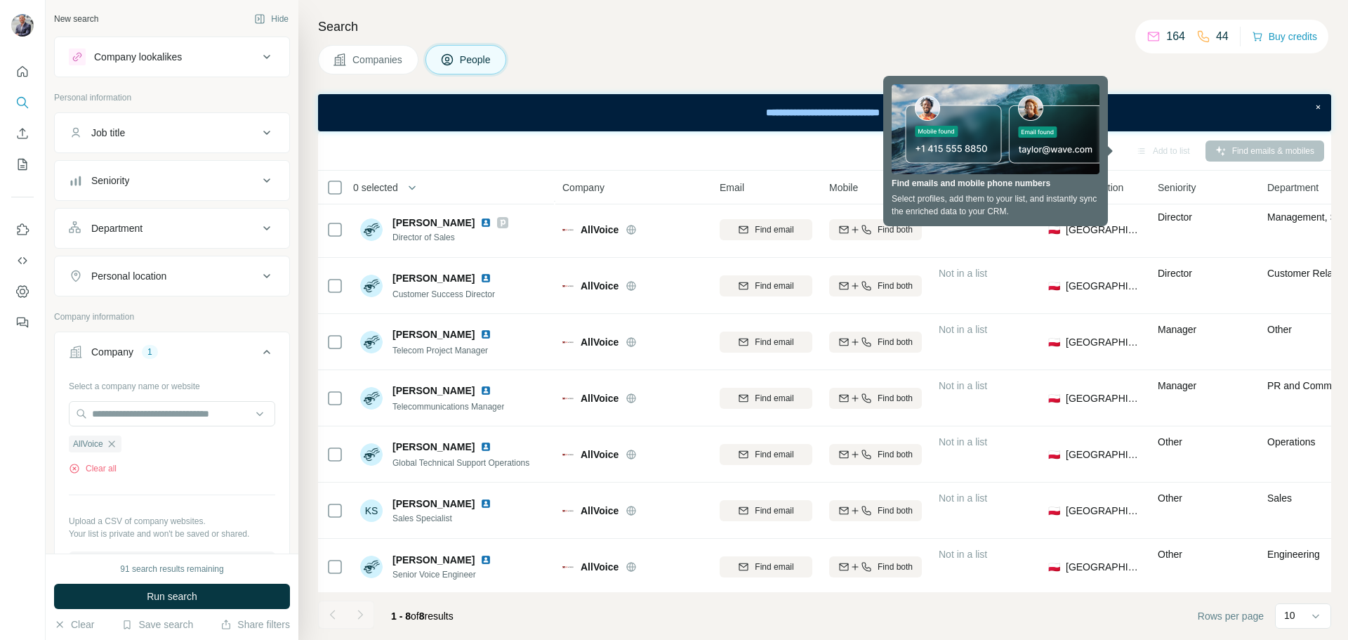
scroll to position [58, 0]
click at [1151, 70] on div "Companies People" at bounding box center [824, 59] width 1013 height 29
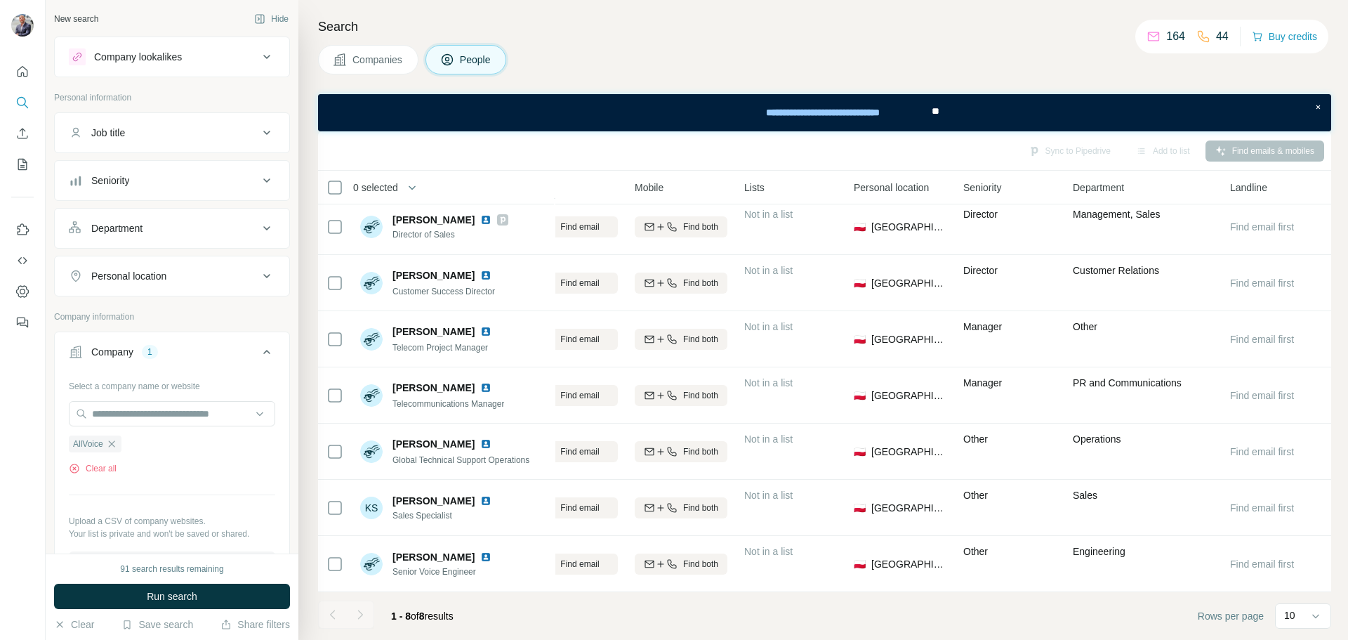
scroll to position [69, 0]
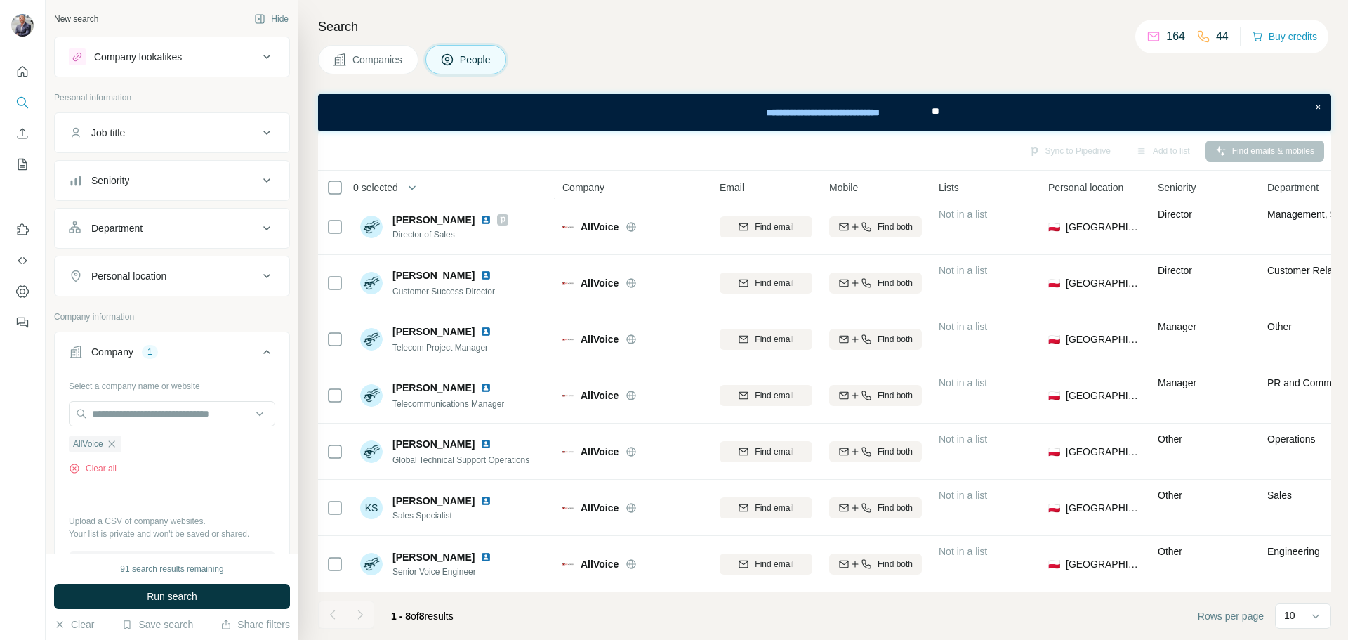
click at [258, 227] on icon at bounding box center [266, 228] width 17 height 17
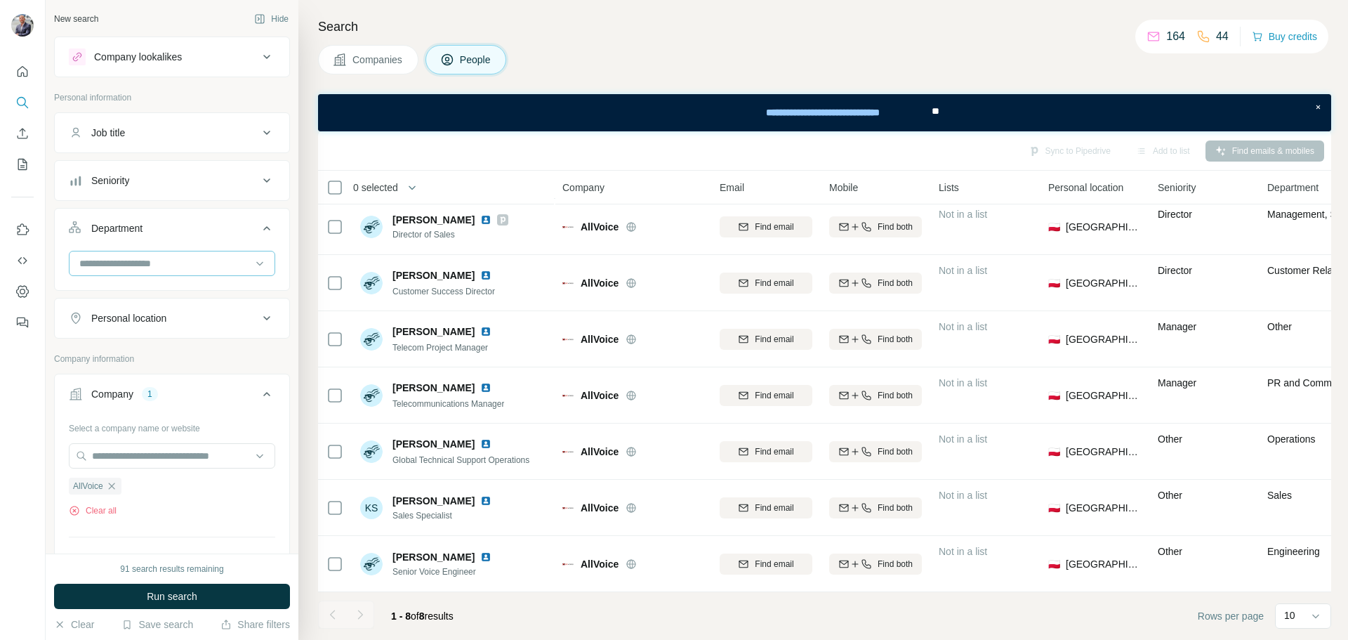
click at [202, 263] on input at bounding box center [164, 263] width 173 height 15
click at [257, 496] on div "AllVoice Clear all" at bounding box center [172, 492] width 206 height 48
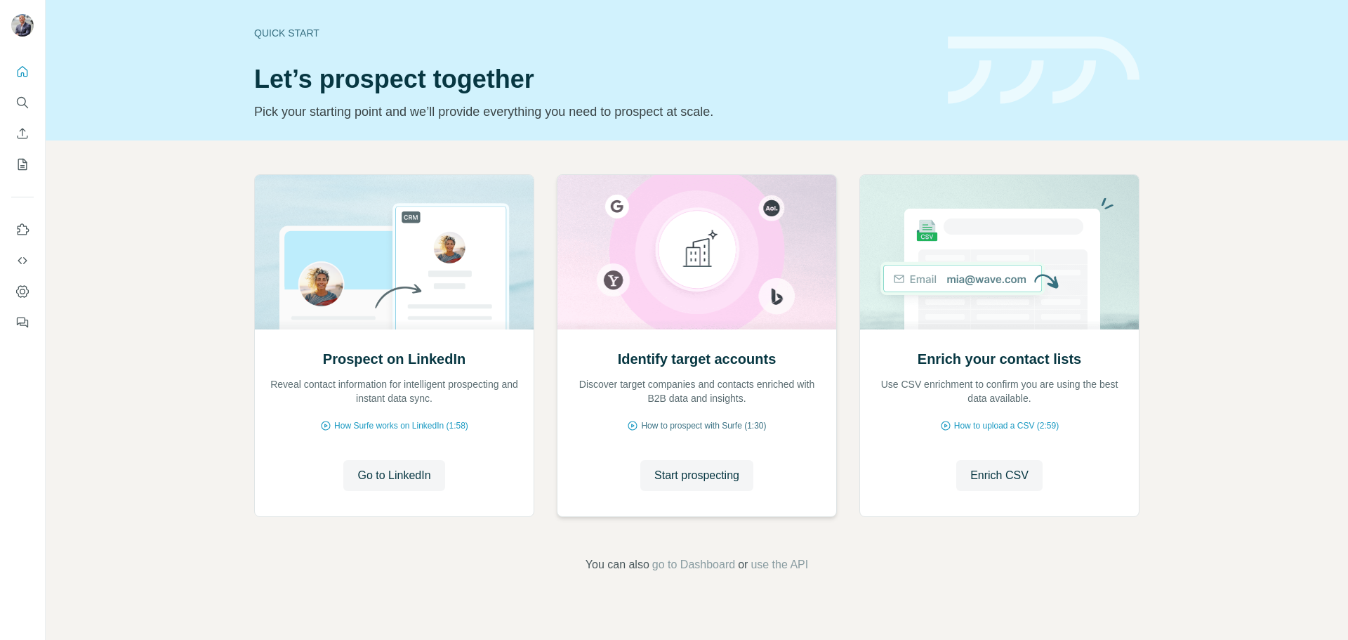
click at [687, 428] on span "How to prospect with Surfe (1:30)" at bounding box center [703, 425] width 125 height 13
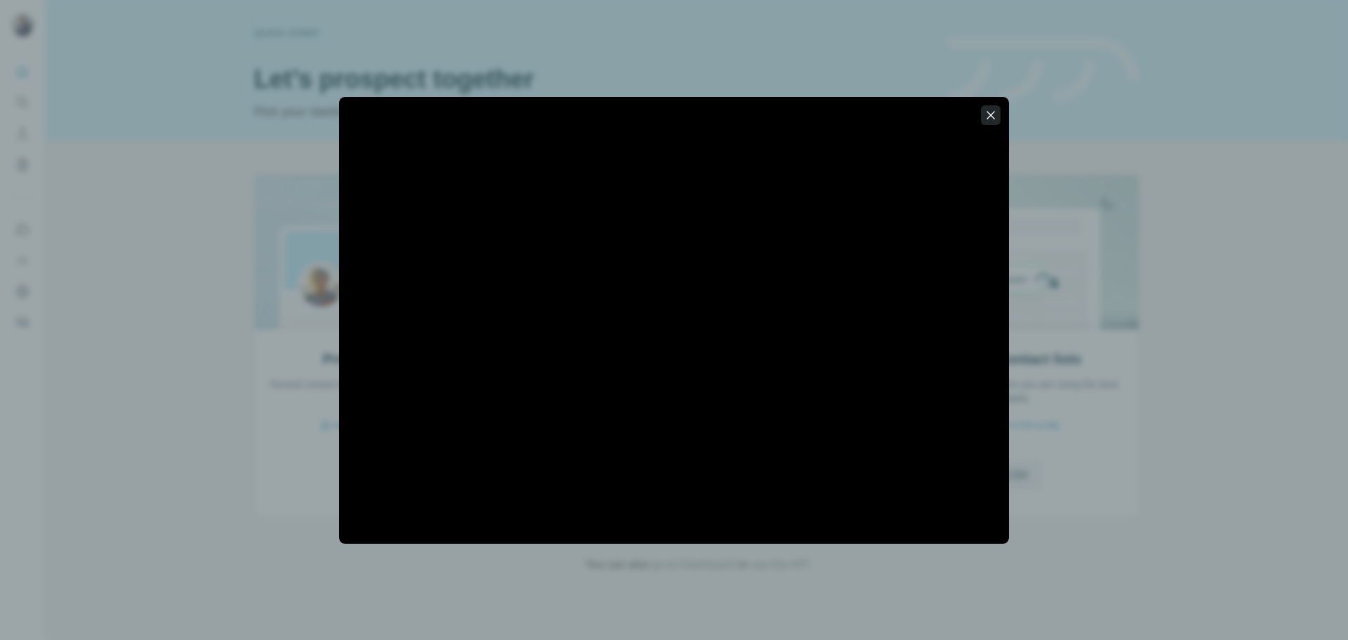
click at [992, 113] on icon "button" at bounding box center [991, 115] width 8 height 8
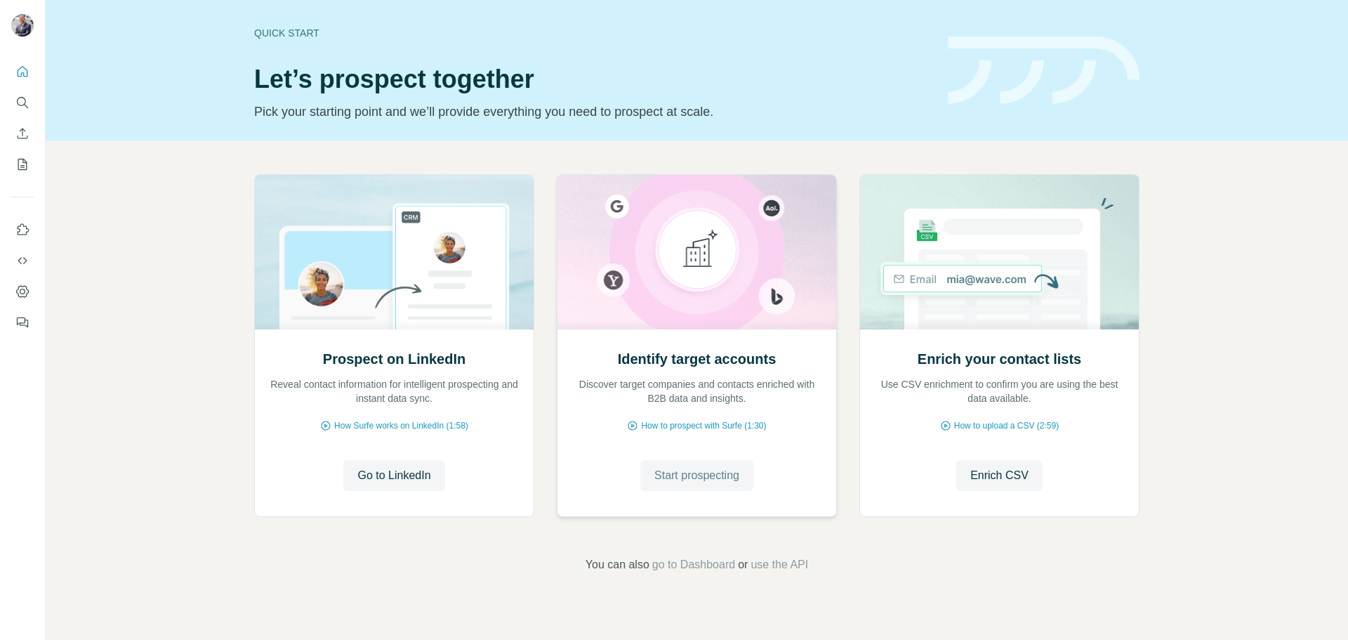
click at [710, 478] on span "Start prospecting" at bounding box center [696, 475] width 85 height 17
click at [1019, 423] on span "How to upload a CSV (2:59)" at bounding box center [1006, 425] width 105 height 13
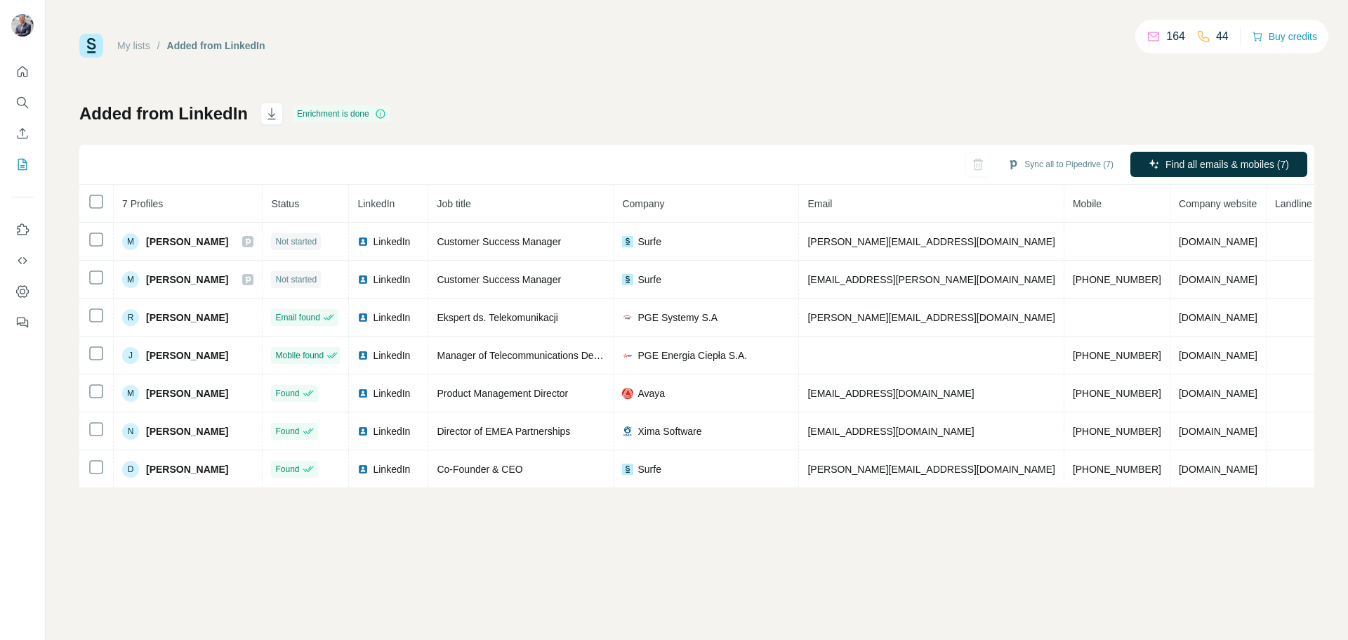
click at [131, 40] on link "My lists" at bounding box center [133, 45] width 33 height 11
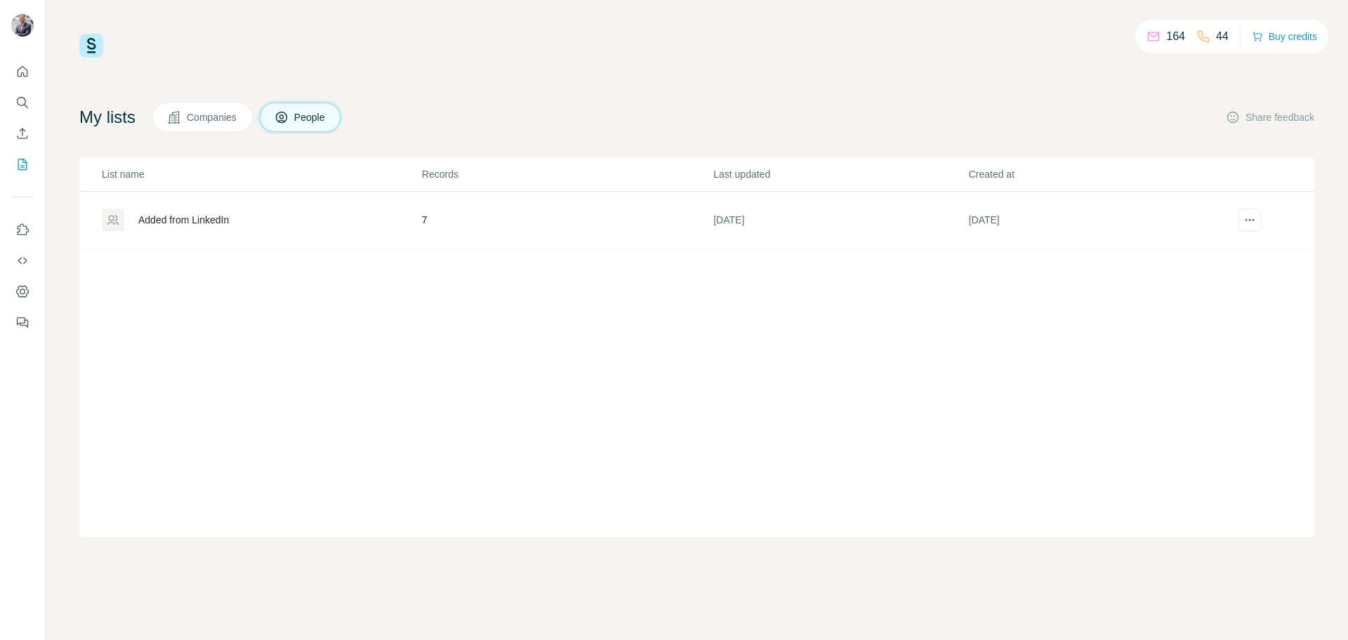
click at [213, 112] on span "Companies" at bounding box center [212, 117] width 51 height 14
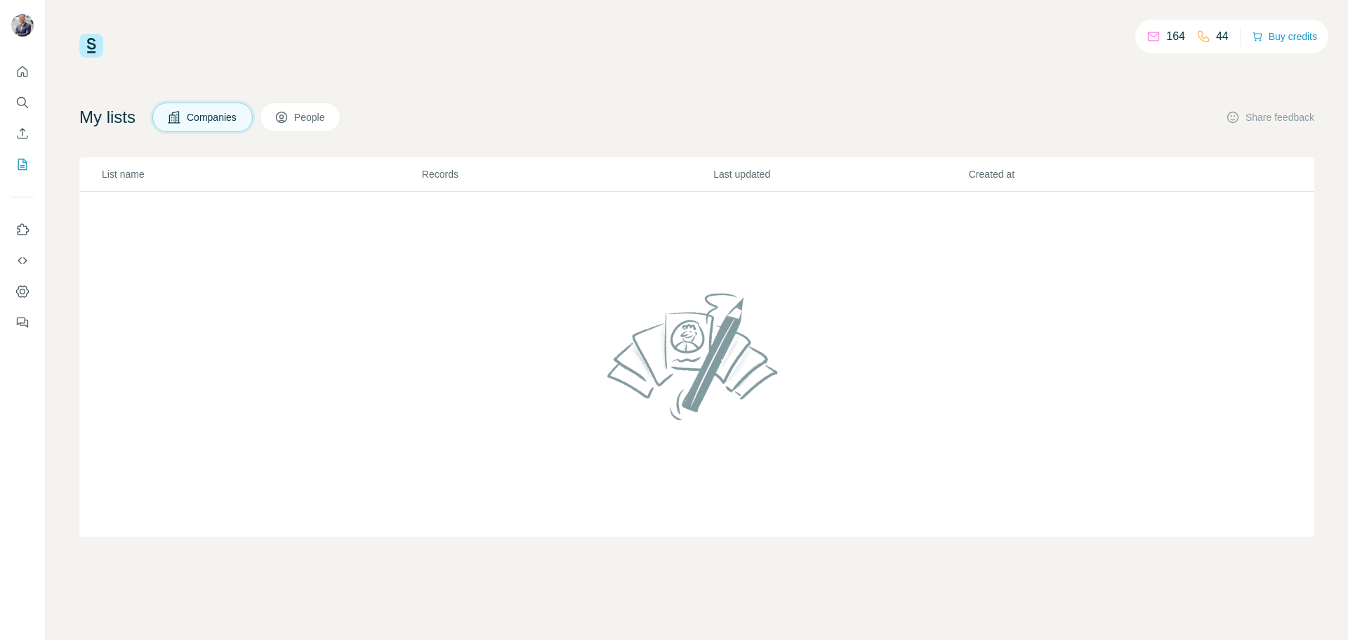
click at [228, 124] on button "Companies" at bounding box center [202, 117] width 100 height 29
click at [304, 125] on button "People" at bounding box center [300, 117] width 81 height 29
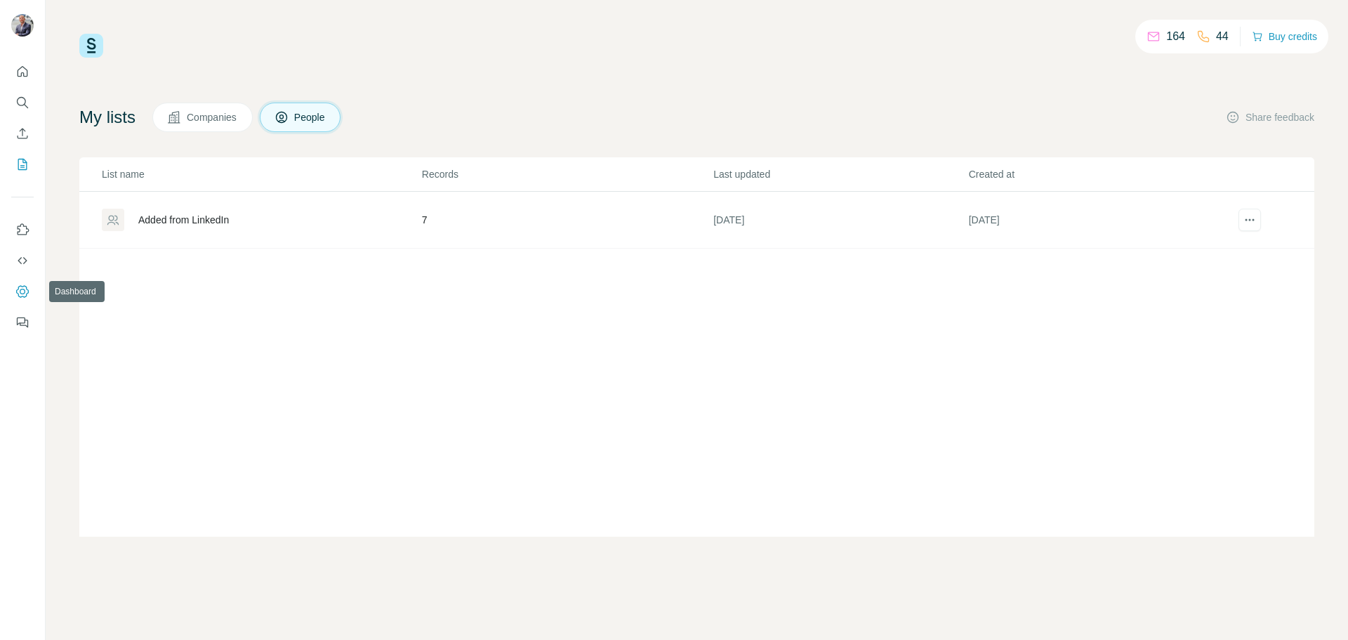
click at [26, 290] on icon "Dashboard" at bounding box center [22, 291] width 14 height 14
click at [28, 108] on icon "Search" at bounding box center [22, 103] width 14 height 14
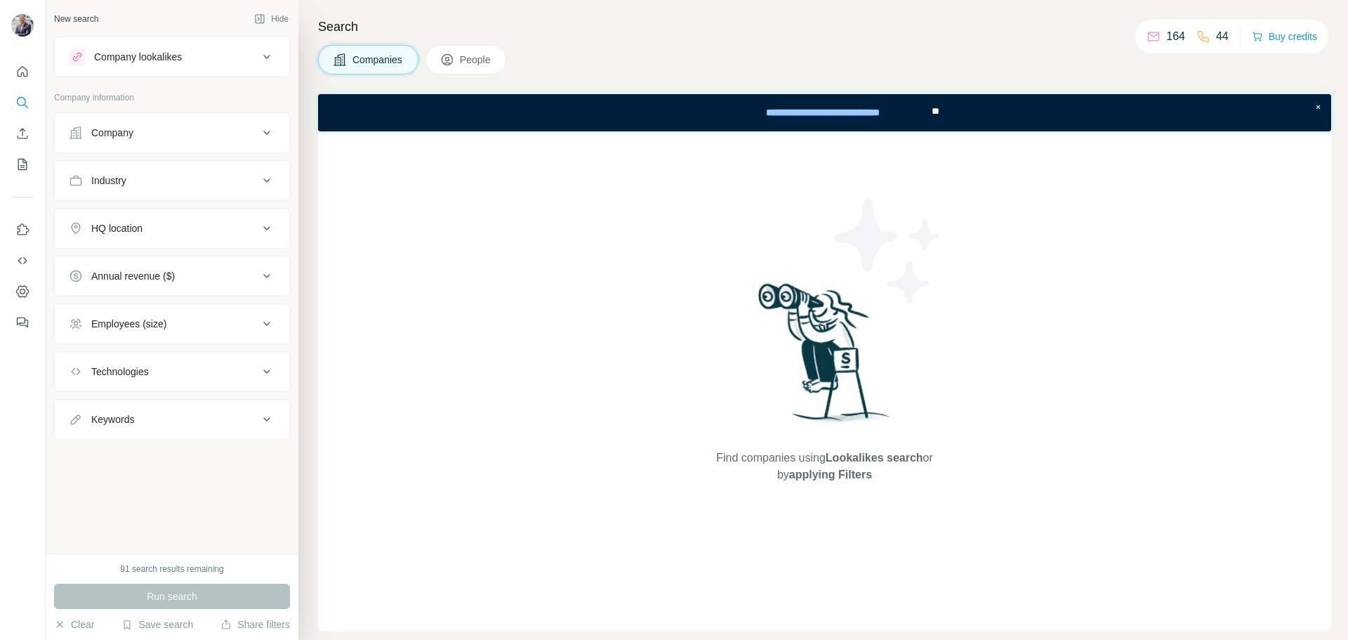
click at [466, 63] on span "People" at bounding box center [476, 60] width 32 height 14
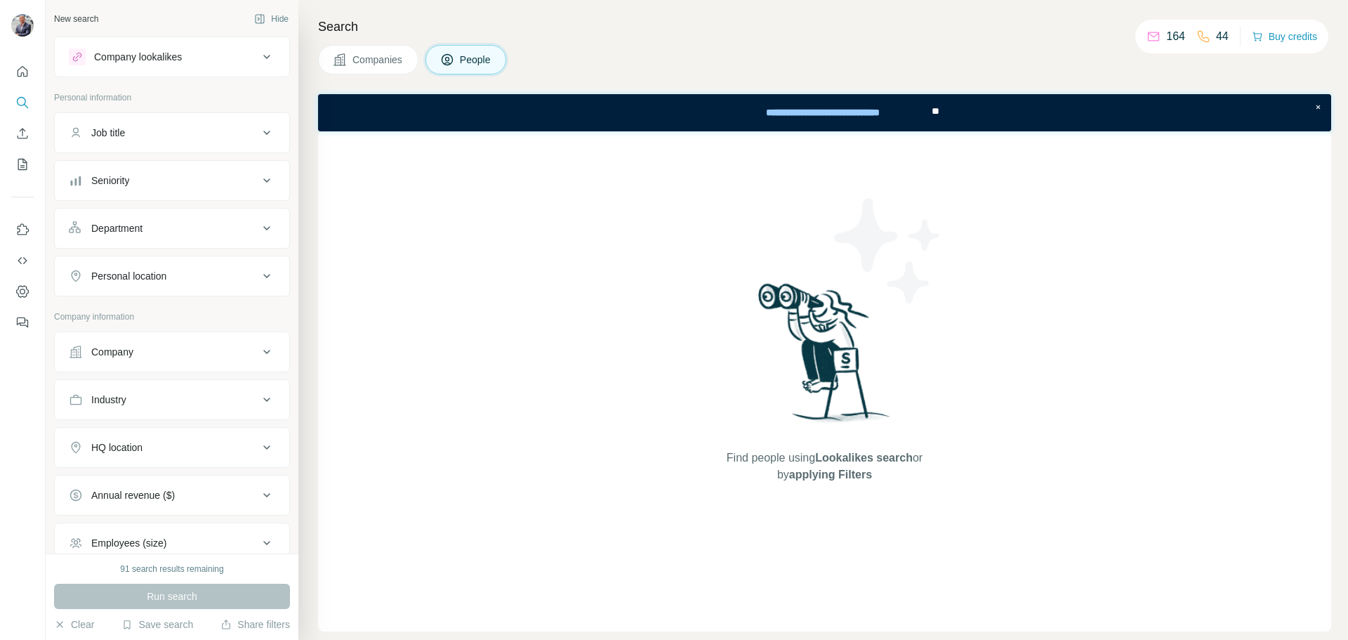
click at [167, 137] on div "Job title" at bounding box center [164, 133] width 190 height 14
click at [141, 171] on input "text" at bounding box center [158, 167] width 178 height 25
type input "**********"
click at [253, 174] on button "button" at bounding box center [264, 167] width 22 height 25
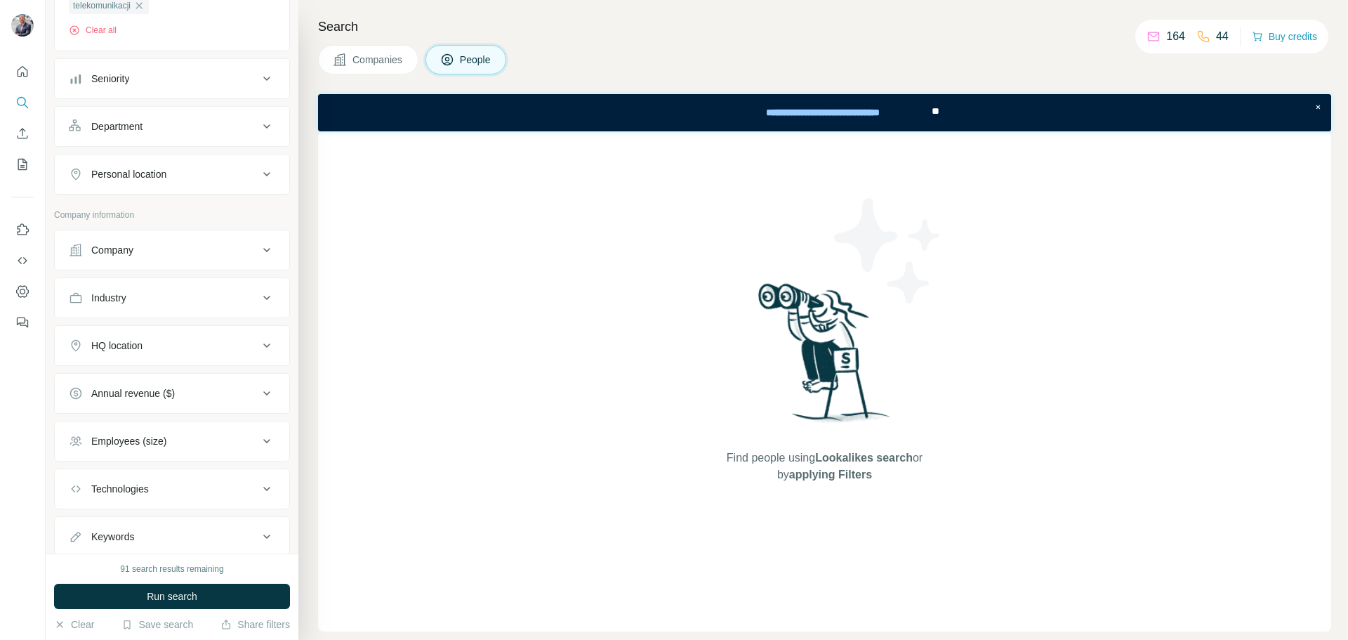
click at [232, 258] on button "Company" at bounding box center [172, 250] width 235 height 34
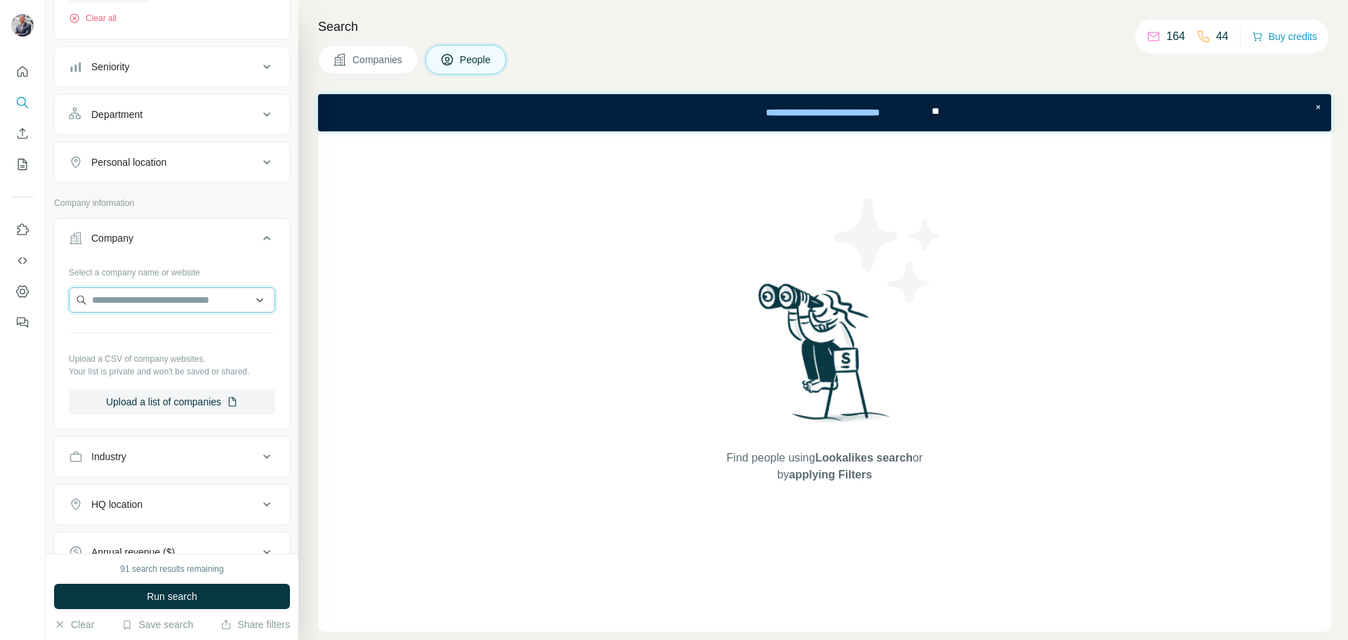
click at [150, 308] on input "text" at bounding box center [172, 299] width 206 height 25
type input "**********"
click at [204, 274] on div "Select a company name or website" at bounding box center [172, 266] width 206 height 18
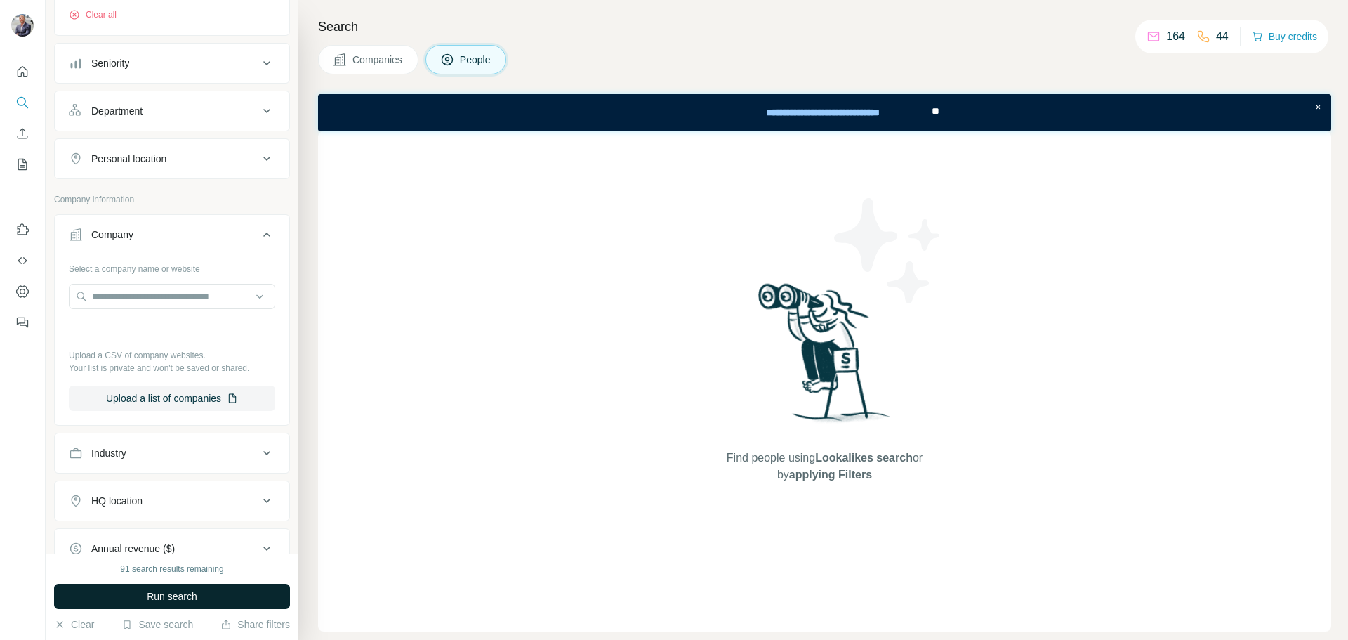
click at [193, 597] on span "Run search" at bounding box center [172, 596] width 51 height 14
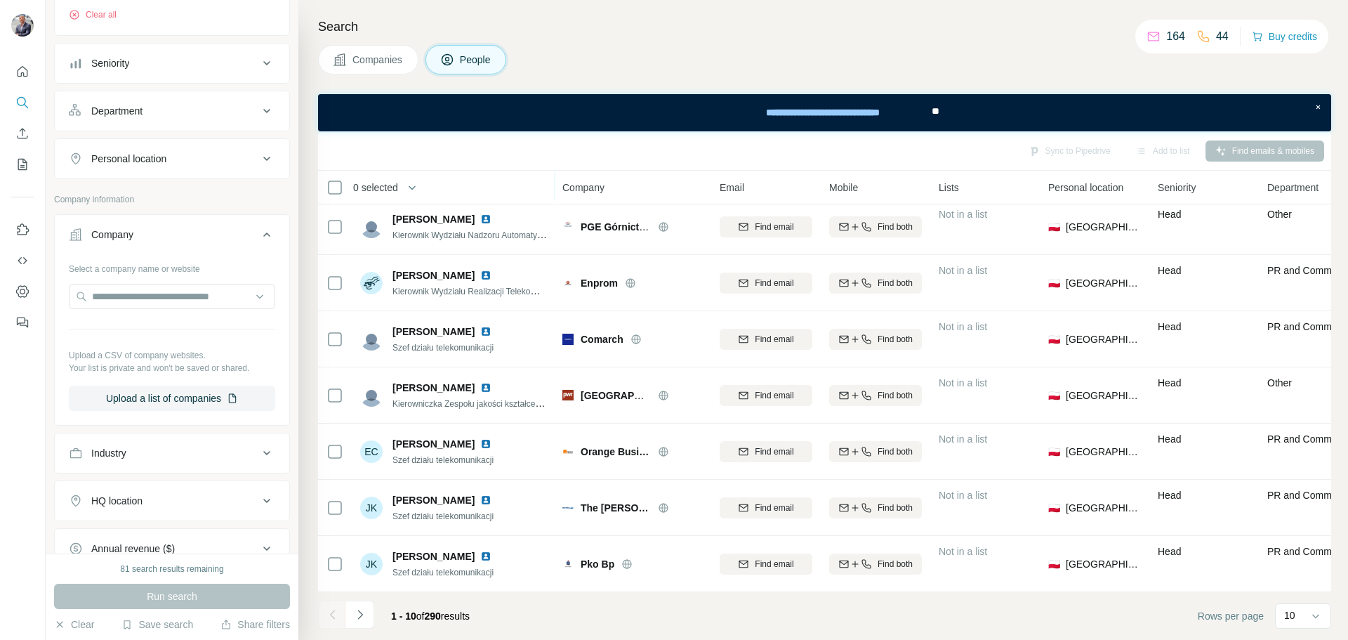
scroll to position [181, 0]
click at [1311, 616] on icon at bounding box center [1316, 616] width 14 height 14
click at [1300, 562] on div "20" at bounding box center [1303, 559] width 32 height 14
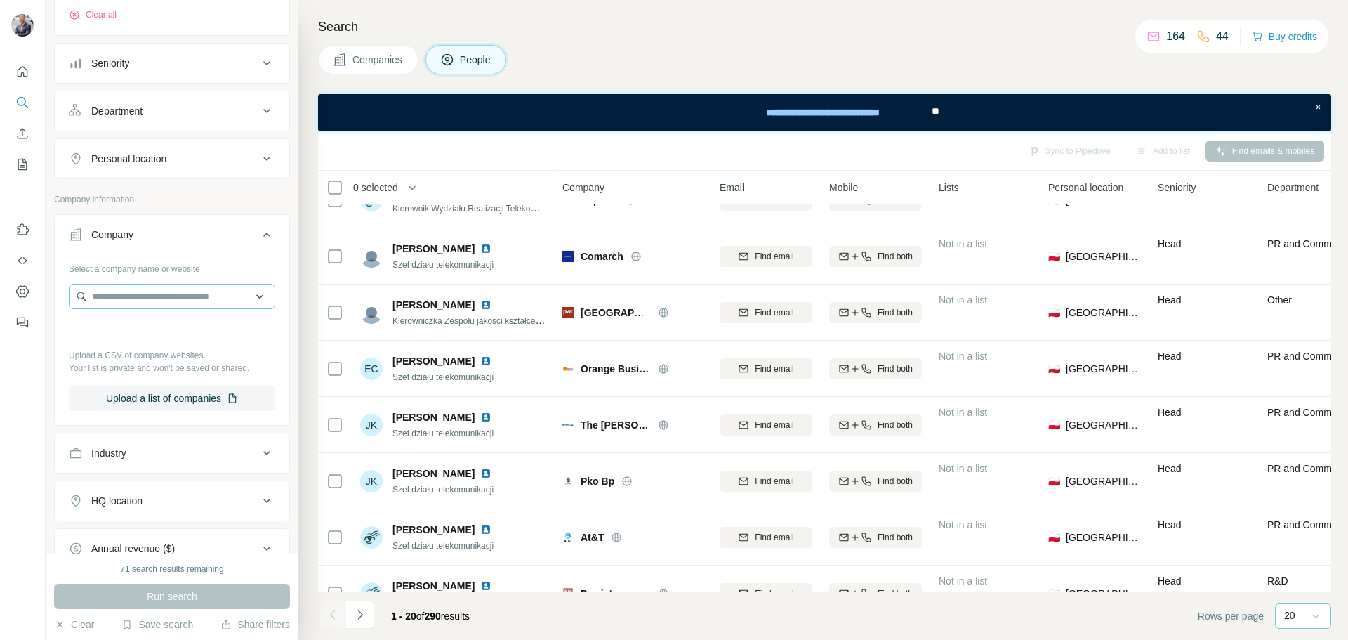
scroll to position [256, 0]
click at [165, 294] on input "text" at bounding box center [172, 296] width 206 height 25
click at [248, 301] on input "text" at bounding box center [172, 296] width 206 height 25
type input "**********"
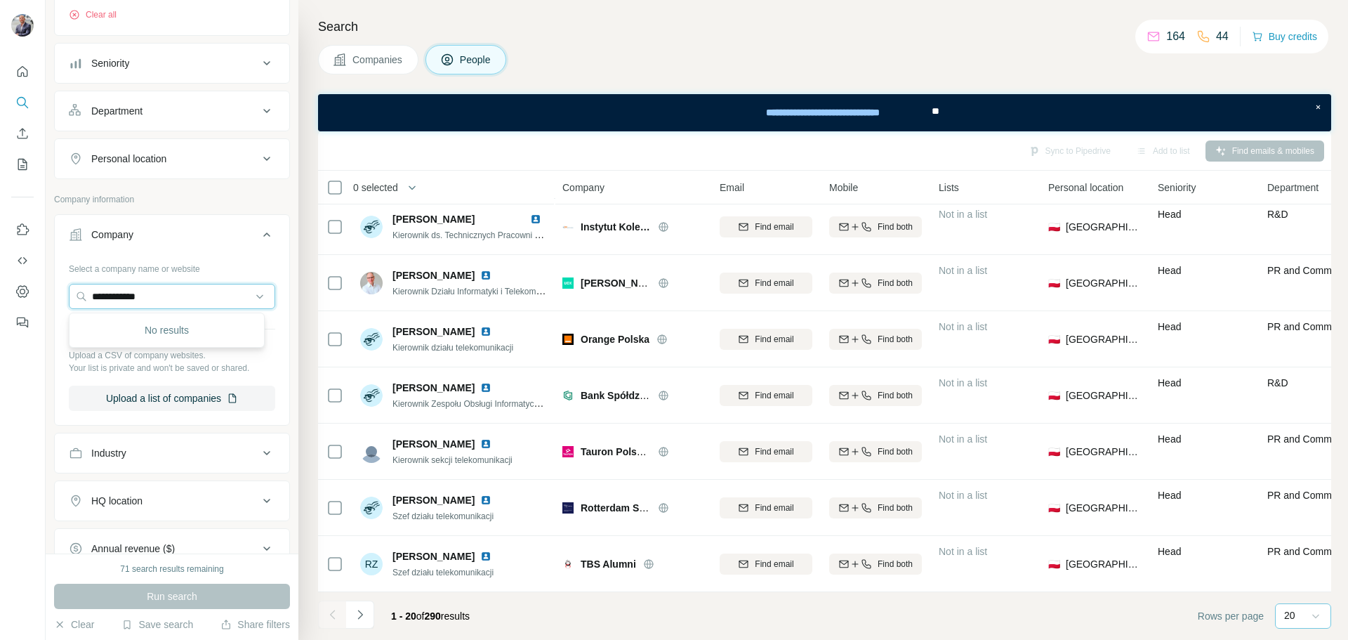
scroll to position [743, 0]
click at [362, 610] on icon "Navigate to next page" at bounding box center [360, 614] width 14 height 14
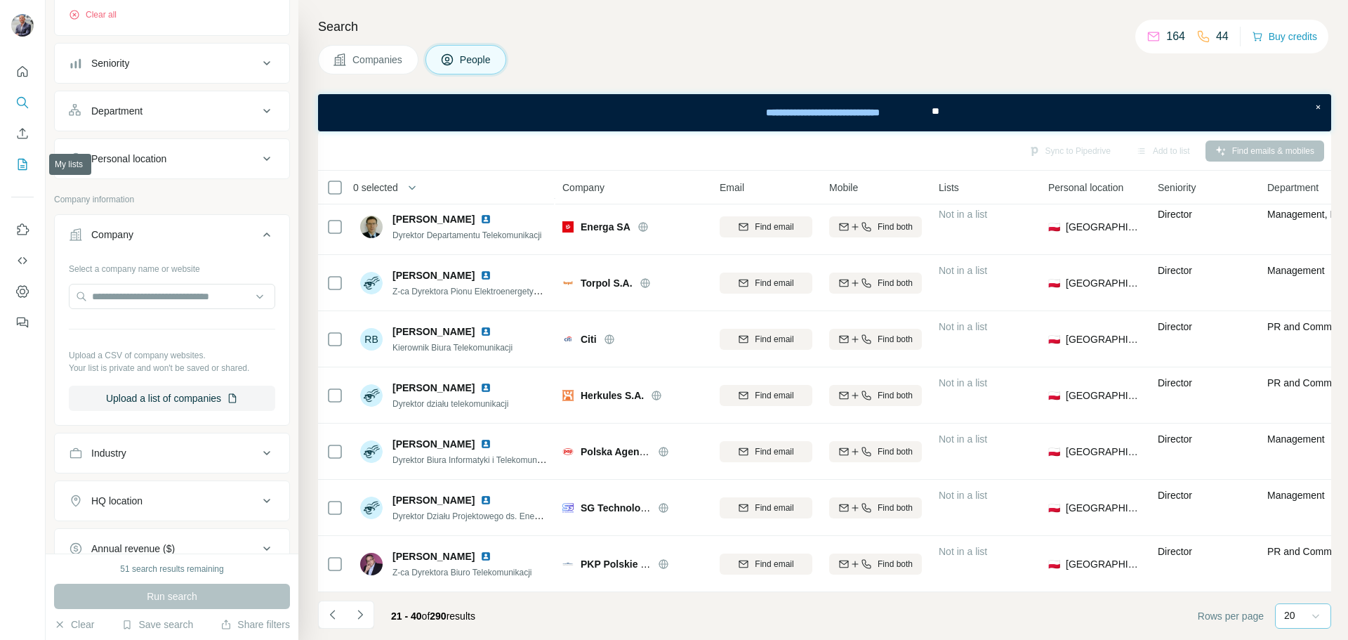
click at [16, 162] on icon "My lists" at bounding box center [22, 164] width 14 height 14
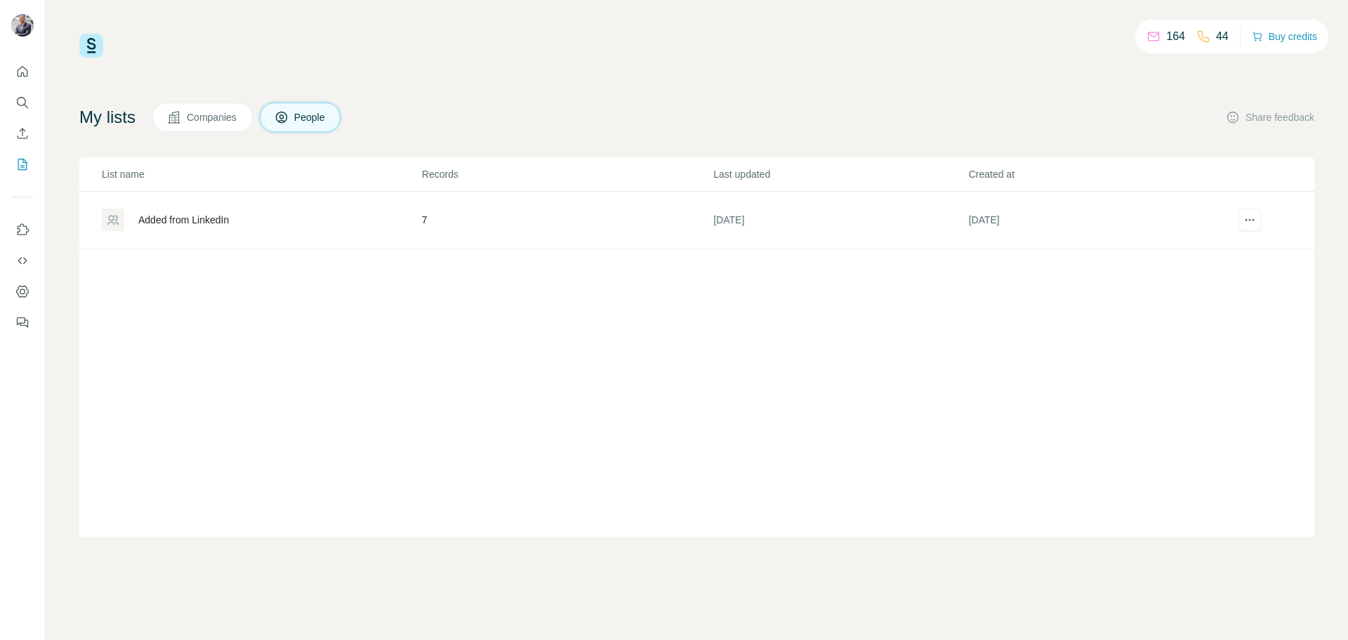
click at [213, 124] on button "Companies" at bounding box center [202, 117] width 100 height 29
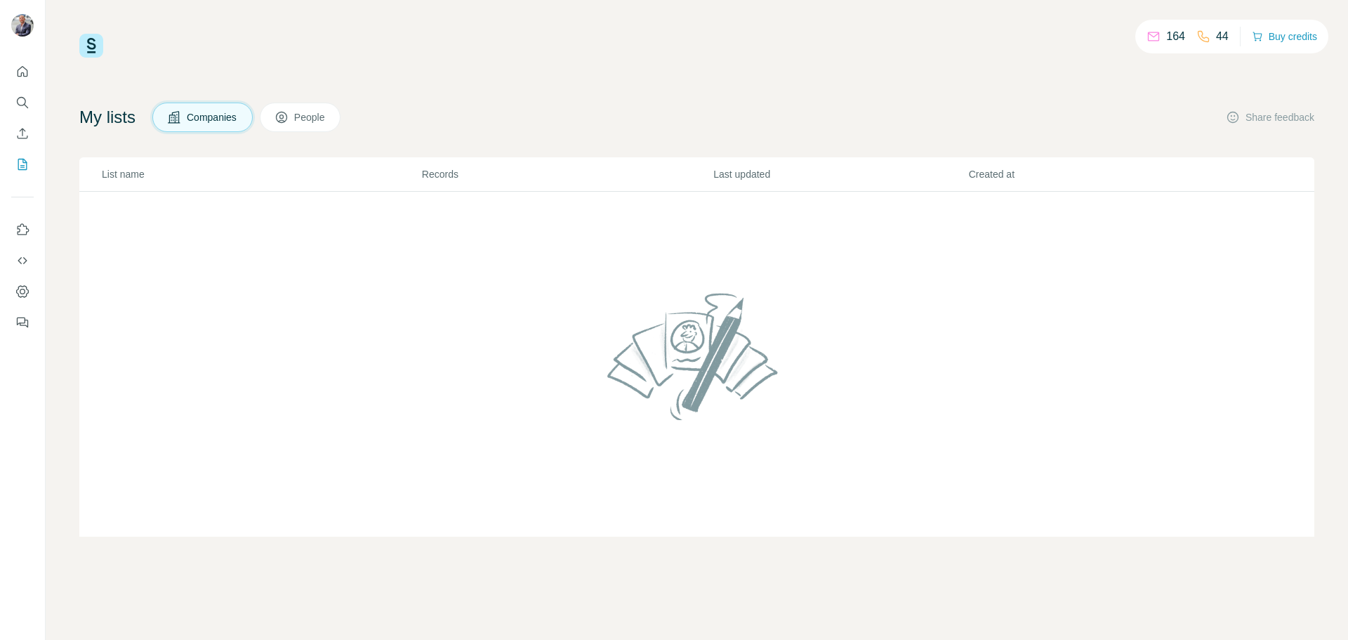
click at [305, 109] on button "People" at bounding box center [300, 117] width 81 height 29
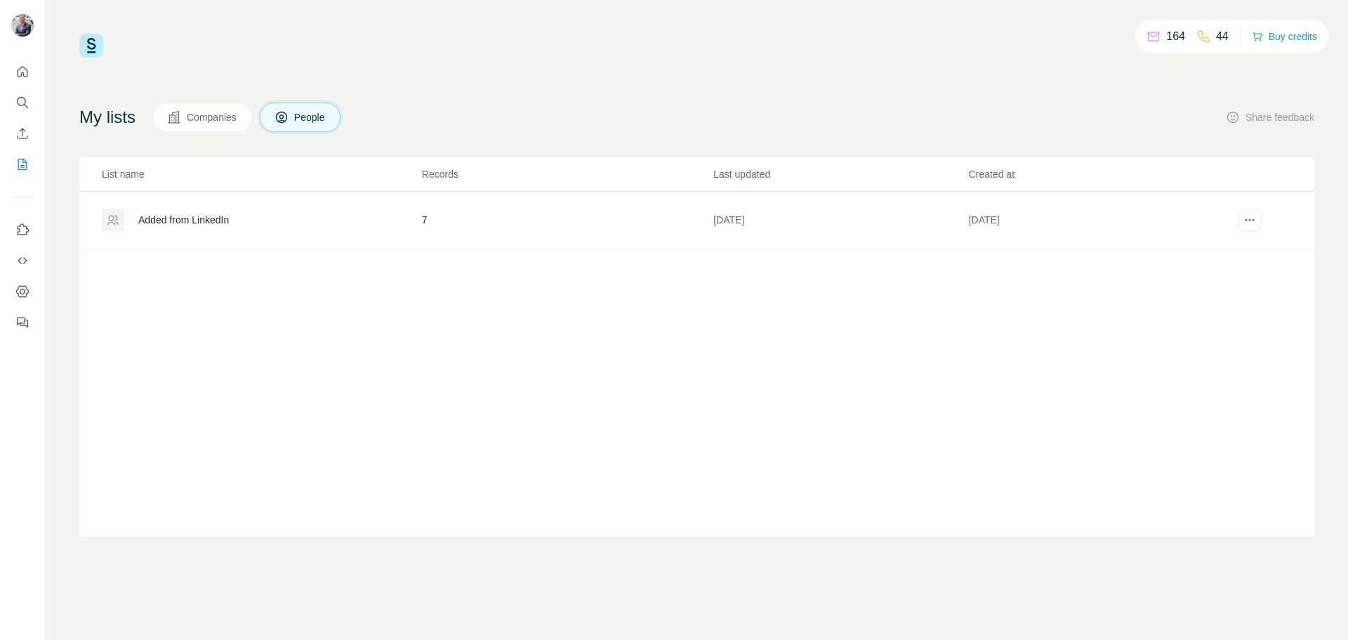
click at [189, 218] on div "Added from LinkedIn" at bounding box center [183, 220] width 91 height 14
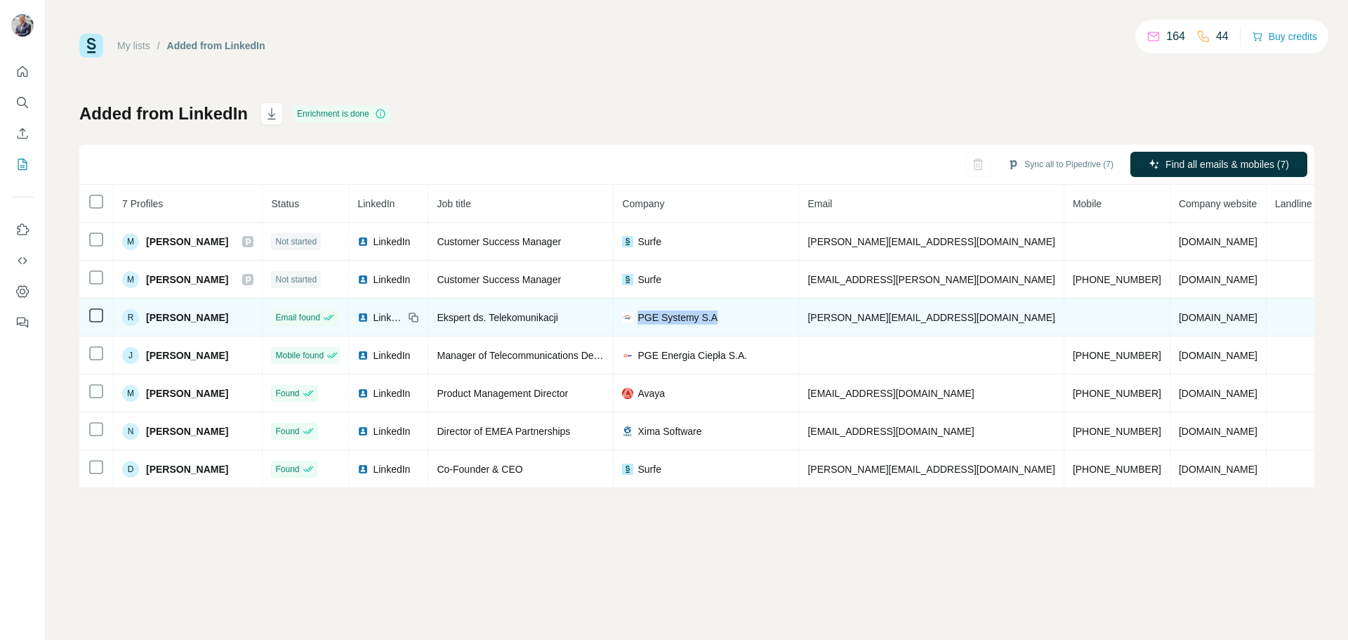
drag, startPoint x: 777, startPoint y: 319, endPoint x: 685, endPoint y: 319, distance: 92.7
click at [685, 319] on div "PGE Systemy S.A" at bounding box center [706, 317] width 168 height 14
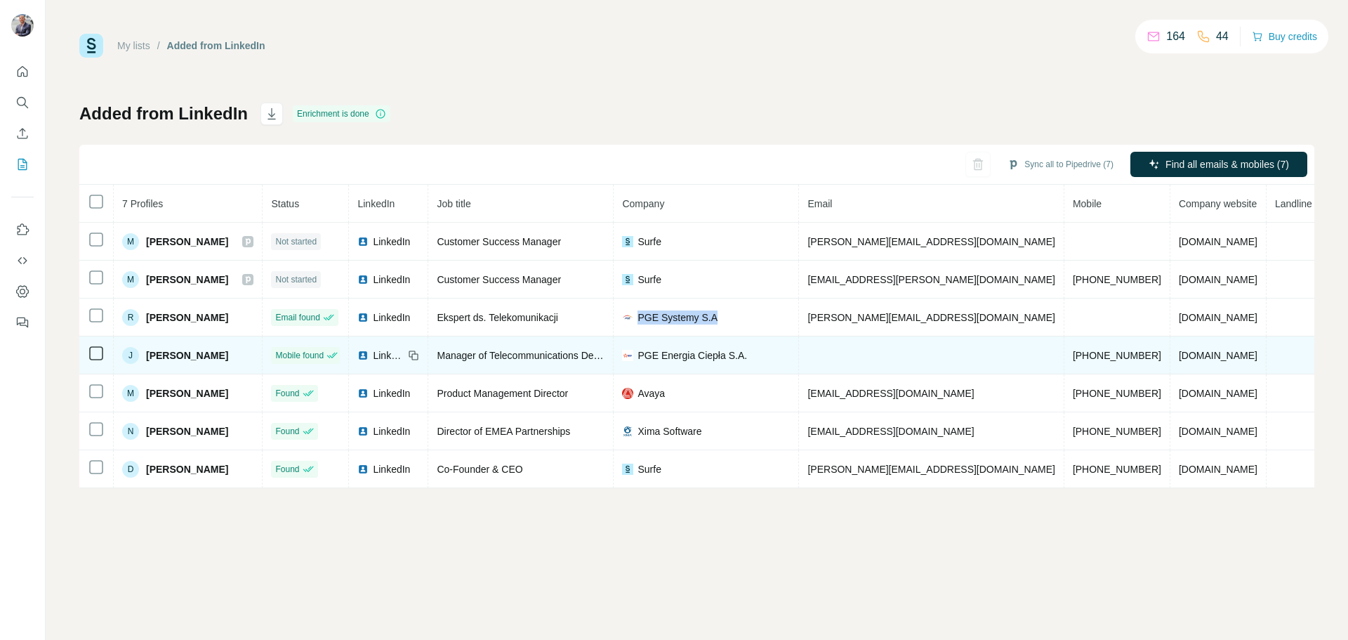
copy span "PGE Systemy S.A"
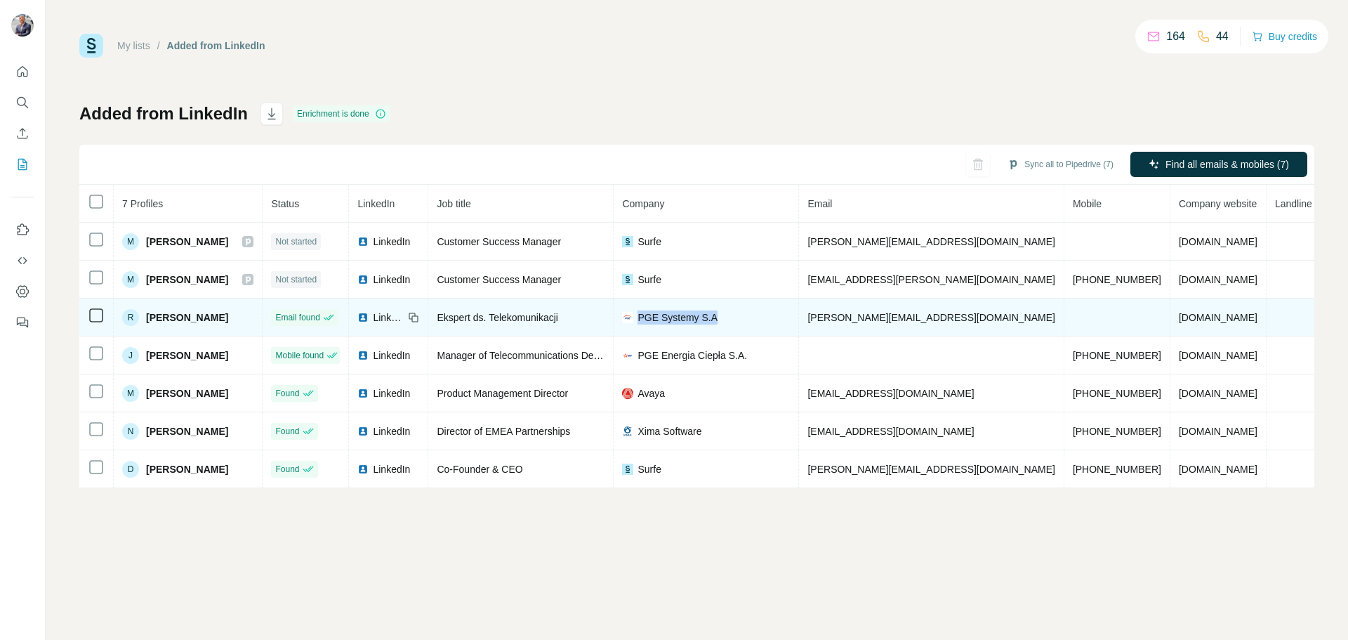
click at [718, 319] on span "PGE Systemy S.A" at bounding box center [678, 317] width 80 height 14
click at [633, 319] on img at bounding box center [627, 317] width 11 height 11
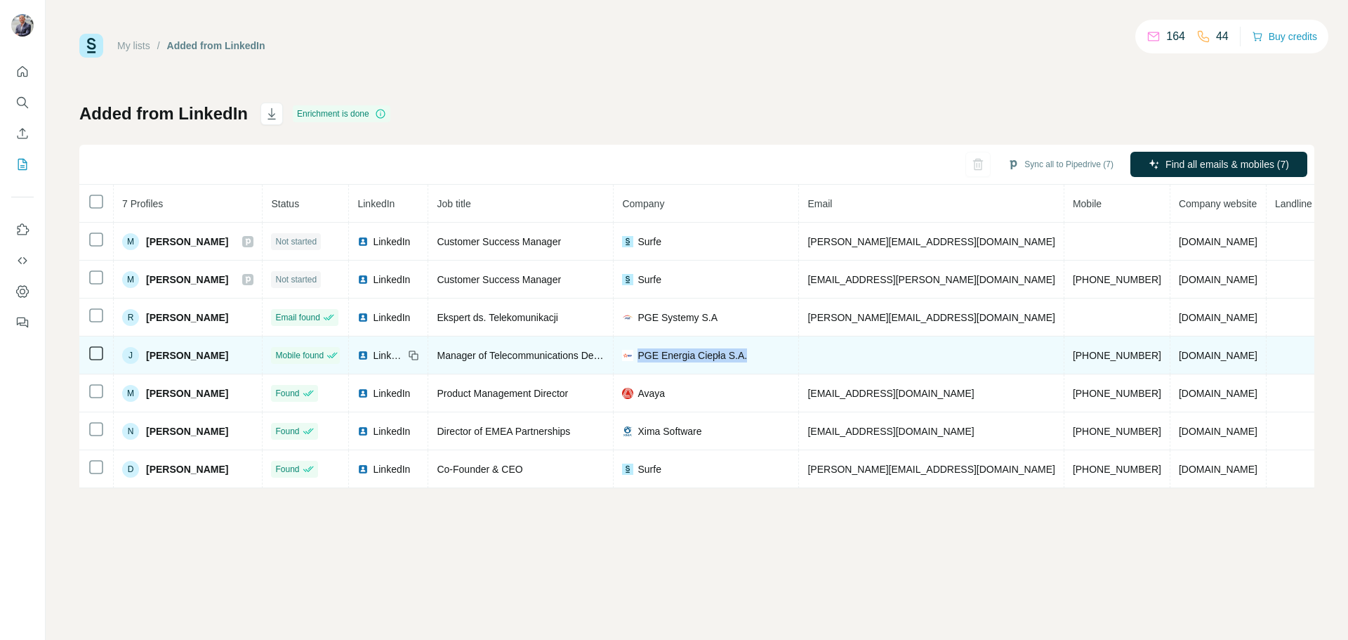
drag, startPoint x: 799, startPoint y: 356, endPoint x: 684, endPoint y: 358, distance: 115.2
click at [684, 358] on div "PGE Energia Ciepła S.A." at bounding box center [706, 355] width 168 height 14
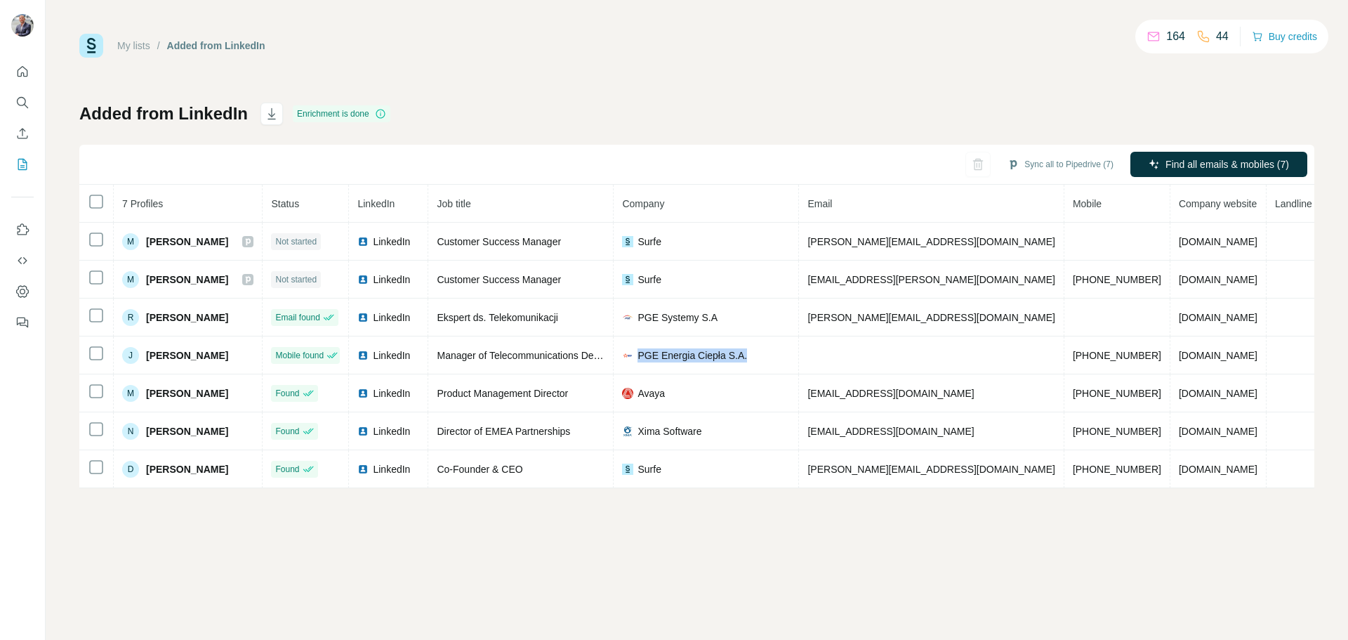
copy span "PGE Energia Ciepła S.A."
